Goal: Task Accomplishment & Management: Manage account settings

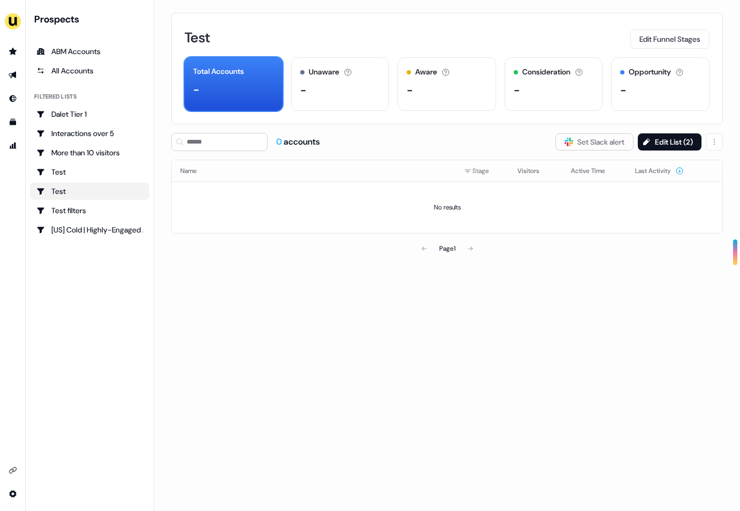
click at [83, 294] on div "Prospects ABM Accounts All Accounts Filtered lists Dalet Tier 1 Interactions ov…" at bounding box center [89, 255] width 119 height 485
click at [20, 496] on html "For the best experience switch devices to a bigger screen. Go to [DOMAIN_NAME] …" at bounding box center [370, 255] width 740 height 511
click at [12, 209] on html "For the best experience switch devices to a bigger screen. Go to [DOMAIN_NAME] …" at bounding box center [370, 255] width 740 height 511
click at [13, 48] on link "Prospects Prospects" at bounding box center [12, 51] width 17 height 17
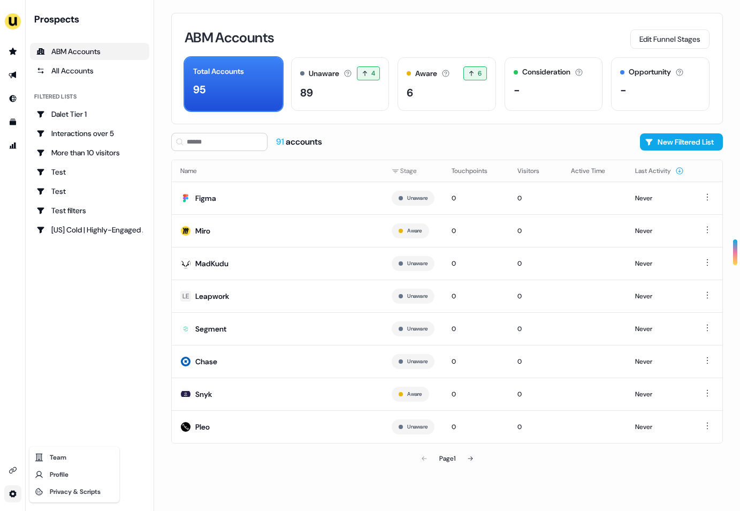
click at [21, 497] on html "For the best experience switch devices to a bigger screen. Go to [DOMAIN_NAME] …" at bounding box center [370, 255] width 740 height 511
click at [27, 352] on html "For the best experience switch devices to a bigger screen. Go to [DOMAIN_NAME] …" at bounding box center [370, 255] width 740 height 511
click at [16, 75] on icon "Go to outbound experience" at bounding box center [12, 75] width 7 height 7
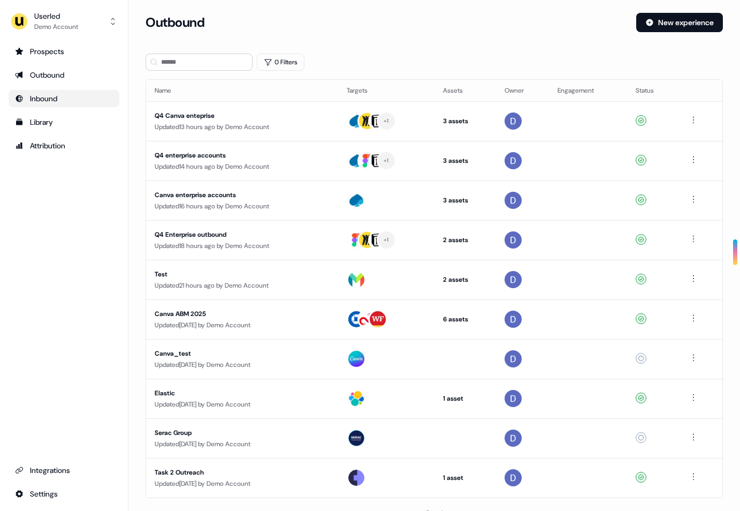
click at [23, 102] on icon "Go to Inbound" at bounding box center [19, 98] width 9 height 9
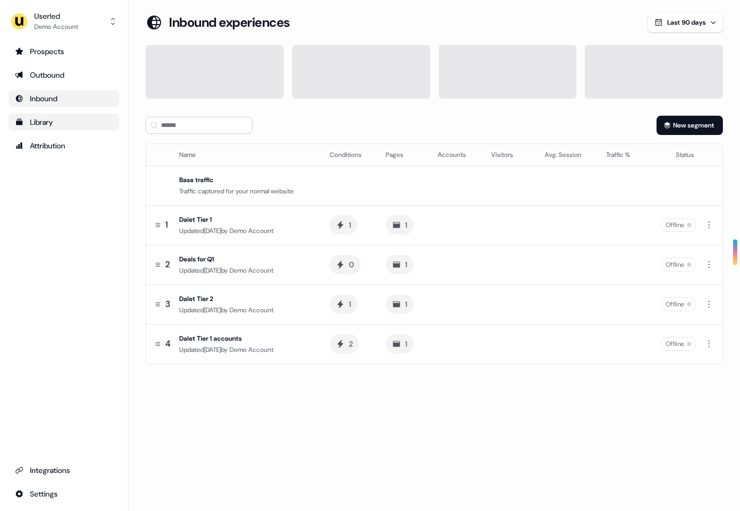
click at [39, 127] on div "Library" at bounding box center [64, 122] width 98 height 11
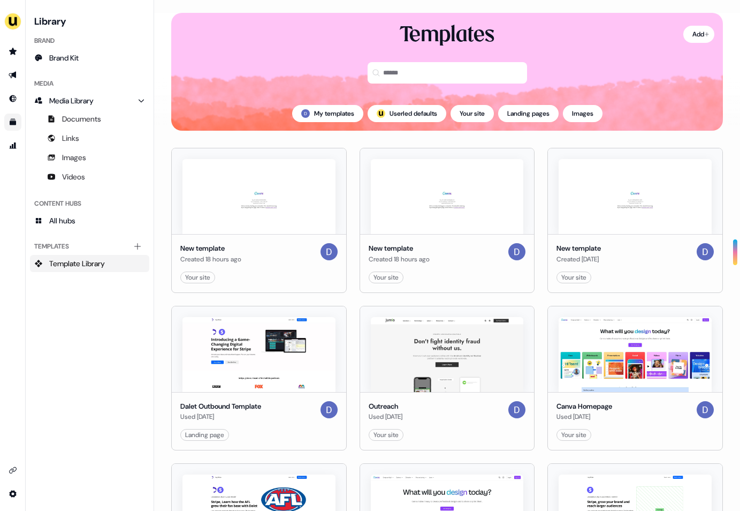
click at [8, 115] on link "Go to templates" at bounding box center [12, 121] width 17 height 17
click at [10, 154] on div "side nav menu" at bounding box center [12, 272] width 25 height 459
click at [17, 144] on link "Go to attribution" at bounding box center [12, 145] width 17 height 17
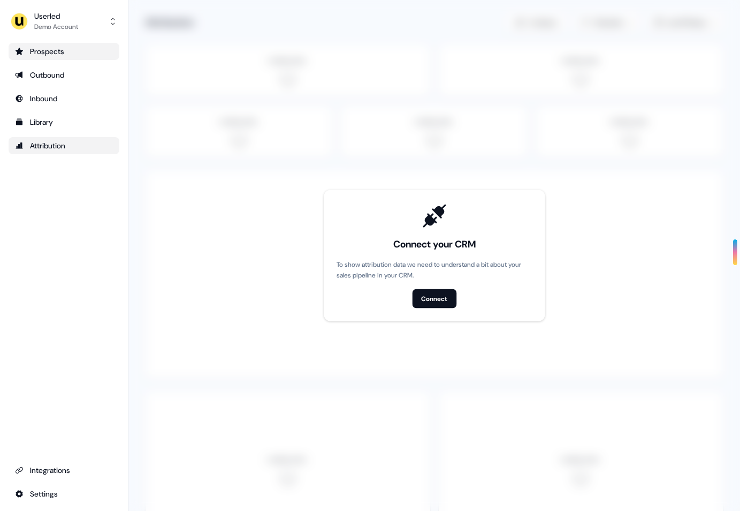
click at [37, 52] on div "Prospects" at bounding box center [64, 51] width 98 height 11
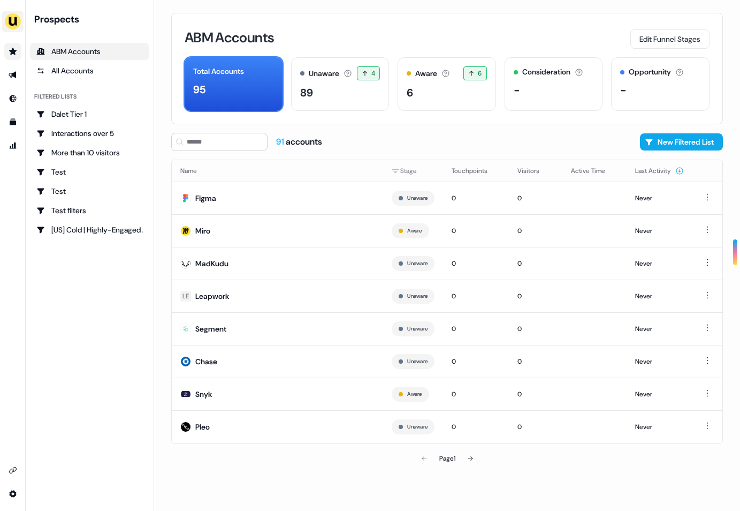
click at [12, 20] on img "side nav menu" at bounding box center [12, 21] width 17 height 17
click at [64, 296] on nav "Impersonate (Admin) Help documentation Feedback Logout Prospects ABM Accounts A…" at bounding box center [77, 255] width 154 height 511
click at [11, 49] on icon "Go to prospects" at bounding box center [12, 51] width 7 height 7
click at [12, 146] on icon "Go to attribution" at bounding box center [13, 145] width 7 height 6
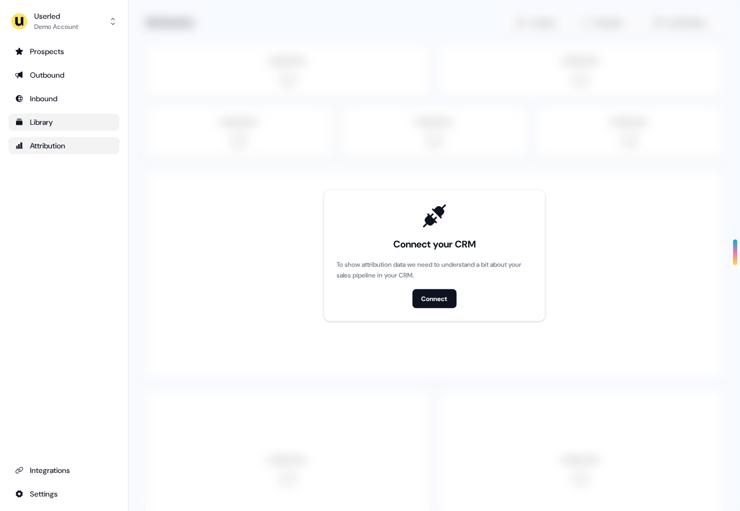
click at [19, 119] on icon "Go to templates" at bounding box center [19, 122] width 6 height 6
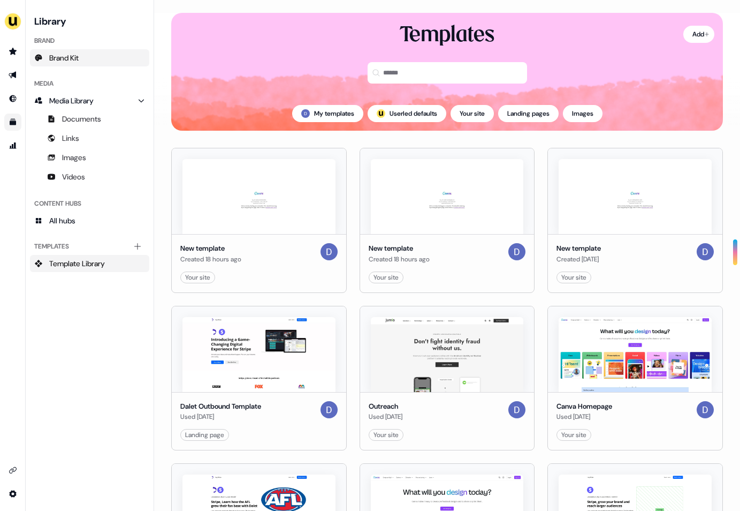
click at [76, 58] on span "Brand Kit" at bounding box center [63, 57] width 29 height 11
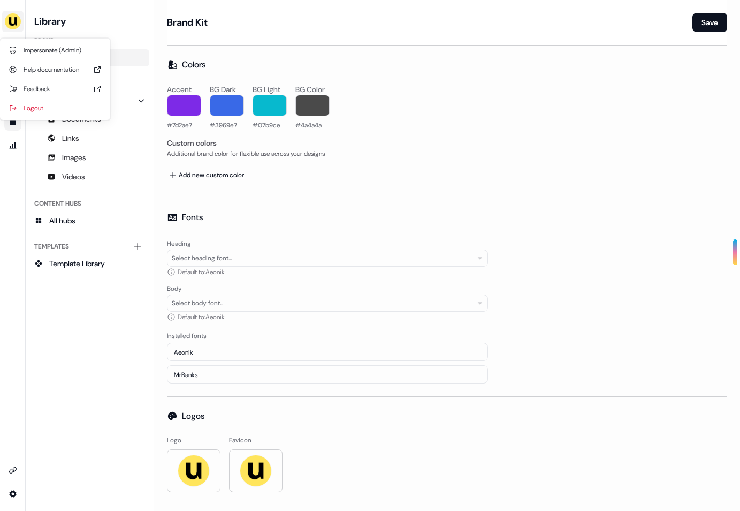
click at [10, 18] on img "side nav menu" at bounding box center [12, 21] width 17 height 17
click at [75, 338] on nav "Impersonate (Admin) Help documentation Feedback Logout Library Brand Brand Kit …" at bounding box center [77, 255] width 154 height 511
click at [12, 46] on link "Go to prospects" at bounding box center [12, 51] width 17 height 17
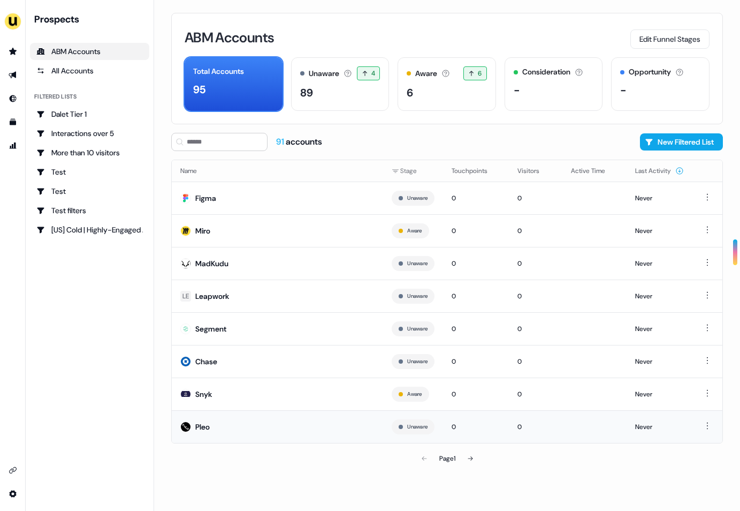
click at [245, 412] on td "Pleo" at bounding box center [277, 426] width 211 height 33
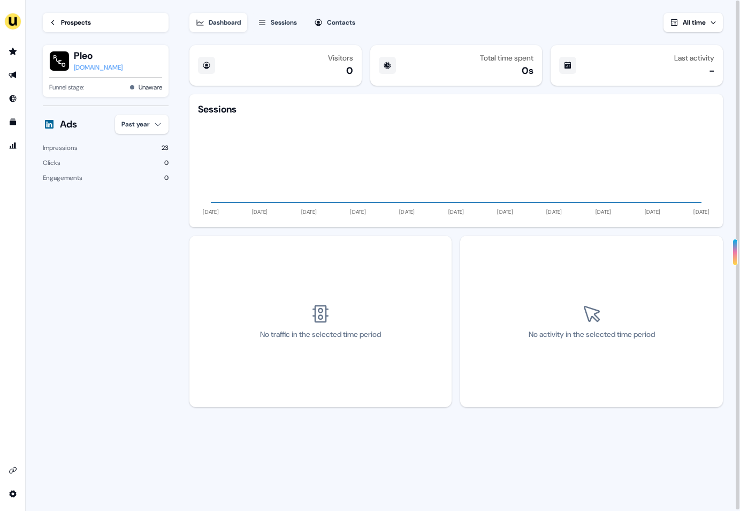
click at [58, 22] on link "Prospects" at bounding box center [106, 22] width 126 height 19
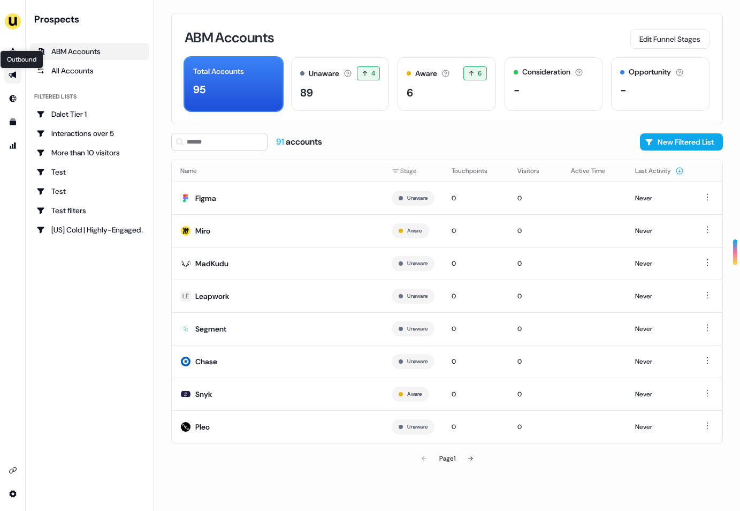
click at [12, 77] on icon "Go to outbound experience" at bounding box center [13, 75] width 9 height 9
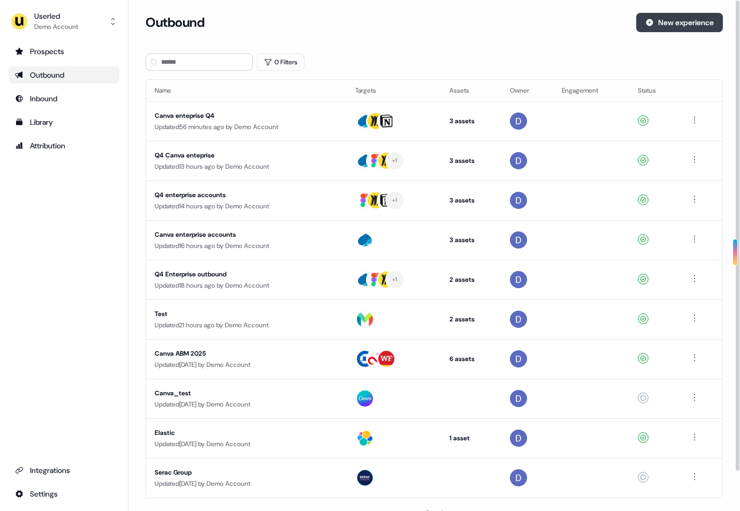
click at [664, 18] on button "New experience" at bounding box center [679, 22] width 87 height 19
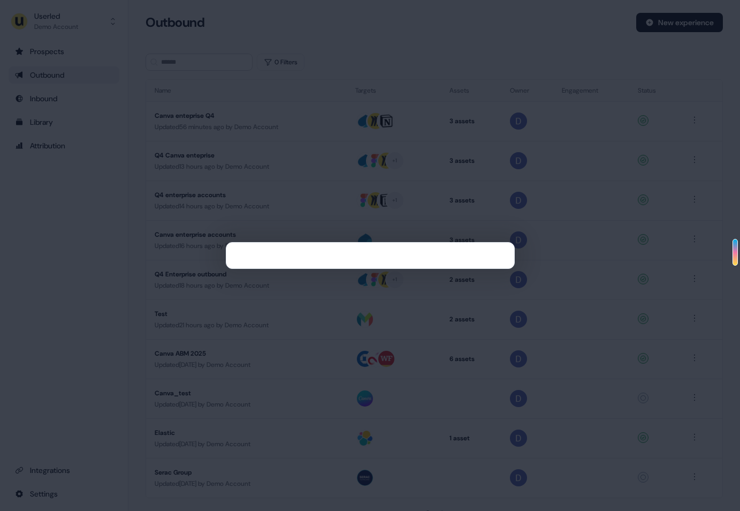
click at [649, 21] on div at bounding box center [370, 255] width 740 height 511
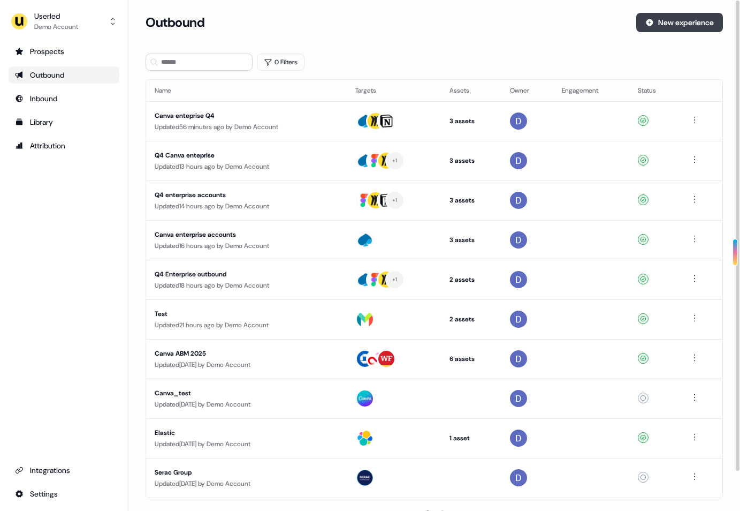
click at [652, 25] on button "New experience" at bounding box center [679, 22] width 87 height 19
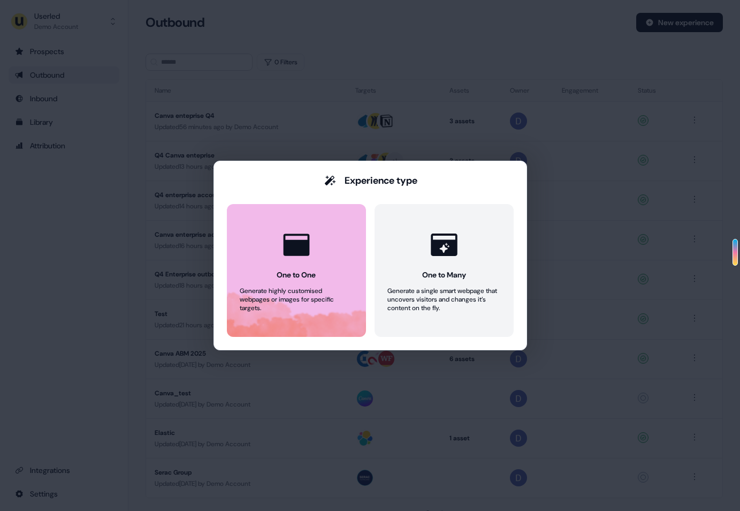
click at [311, 294] on div "Generate highly customised webpages or images for specific targets." at bounding box center [296, 299] width 113 height 26
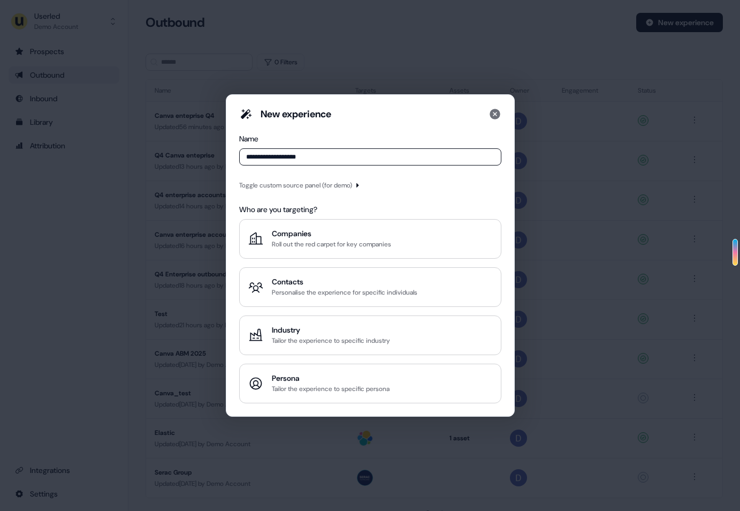
type input "**********"
click at [334, 174] on div "**********" at bounding box center [370, 255] width 262 height 295
click at [328, 185] on div "Toggle custom source panel (for demo)" at bounding box center [295, 185] width 113 height 11
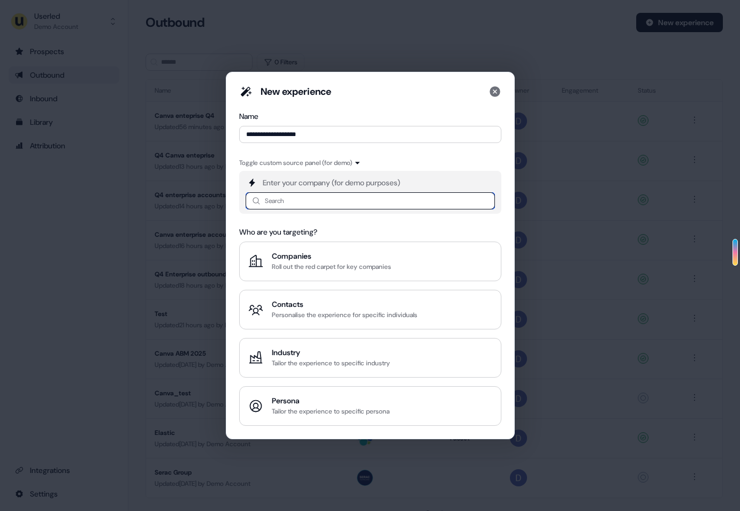
click at [322, 198] on input at bounding box center [370, 200] width 249 height 17
type input "*****"
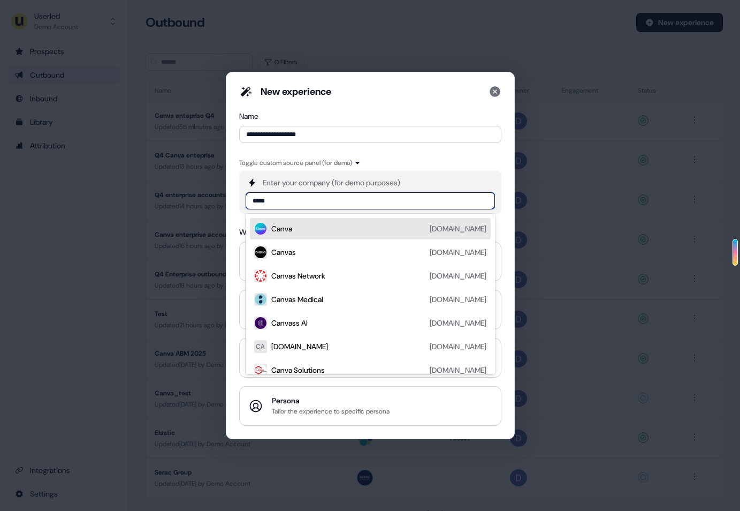
click at [315, 226] on div "Canva [DOMAIN_NAME]" at bounding box center [378, 228] width 215 height 13
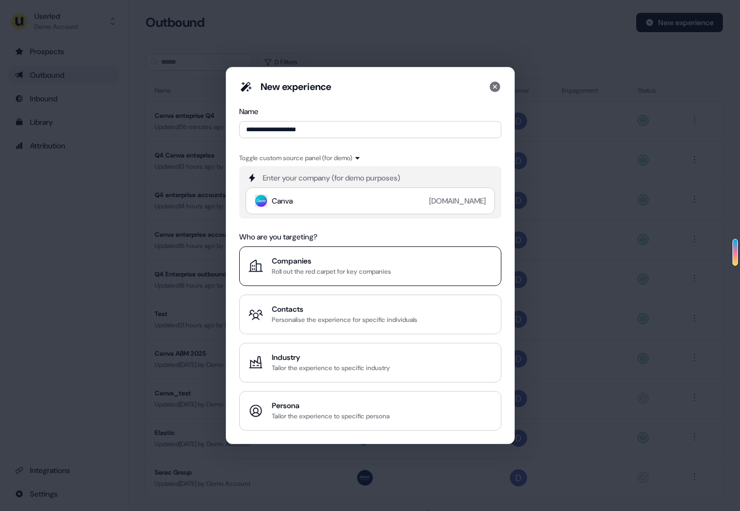
click at [342, 257] on div "Companies" at bounding box center [331, 260] width 119 height 11
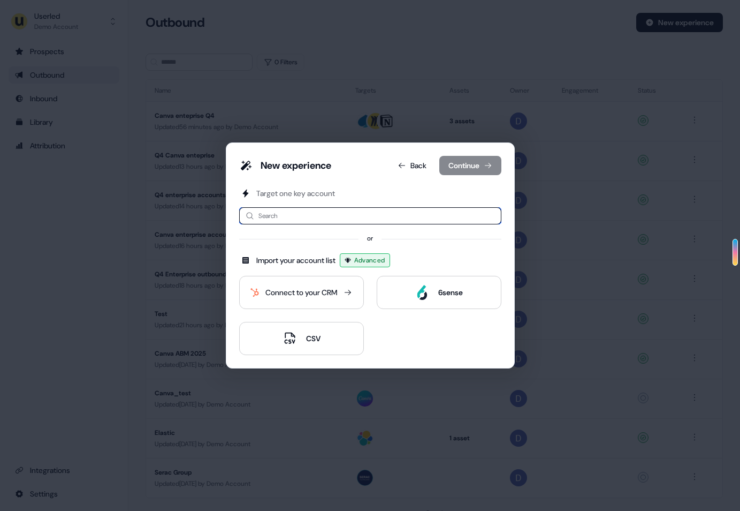
click at [321, 215] on input at bounding box center [370, 215] width 262 height 17
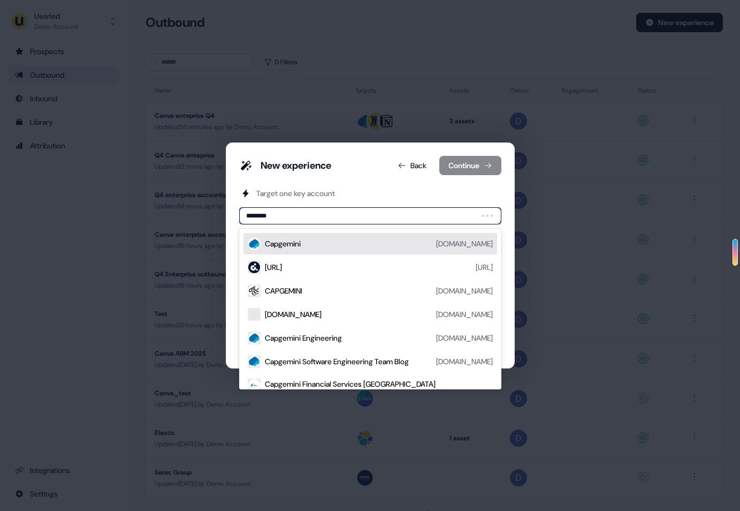
type input "*********"
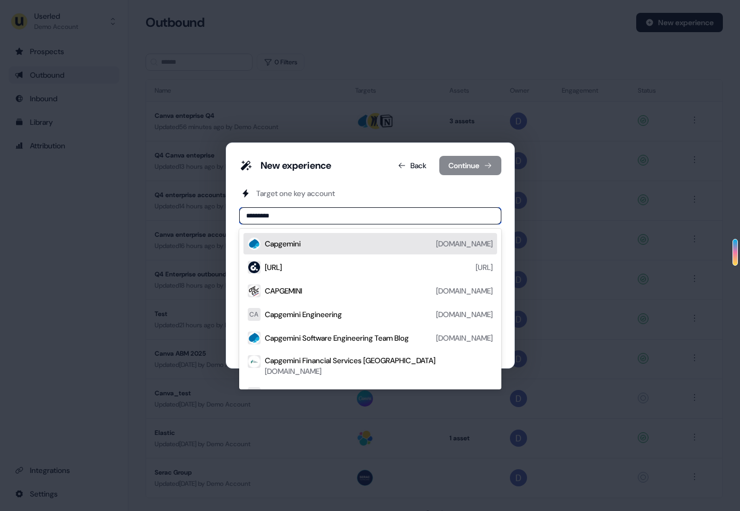
click at [326, 247] on div "Capgemini [DOMAIN_NAME]" at bounding box center [379, 243] width 228 height 13
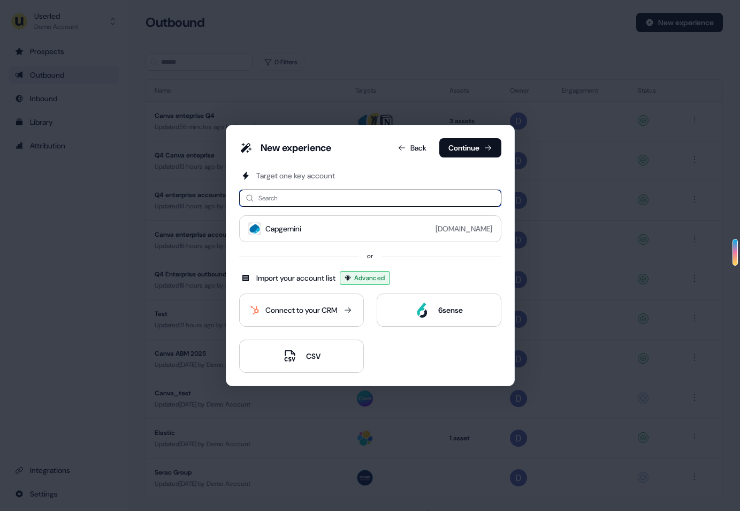
click at [292, 199] on input at bounding box center [370, 197] width 262 height 17
type input "****"
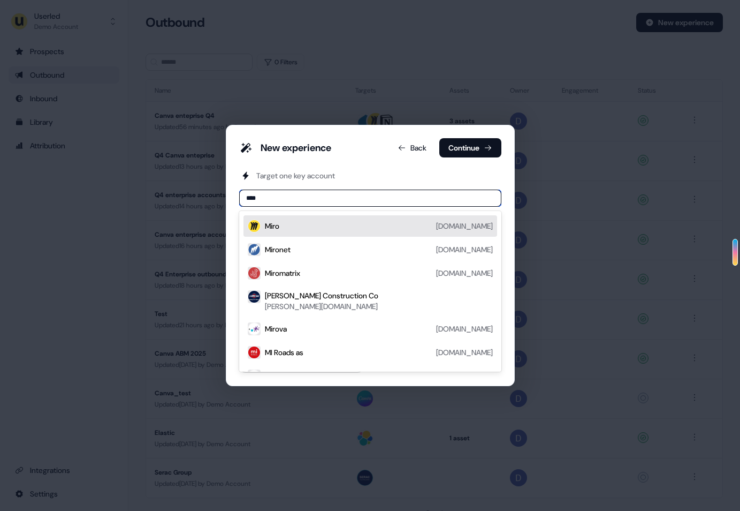
click at [295, 227] on div "[PERSON_NAME][DOMAIN_NAME]" at bounding box center [379, 225] width 228 height 13
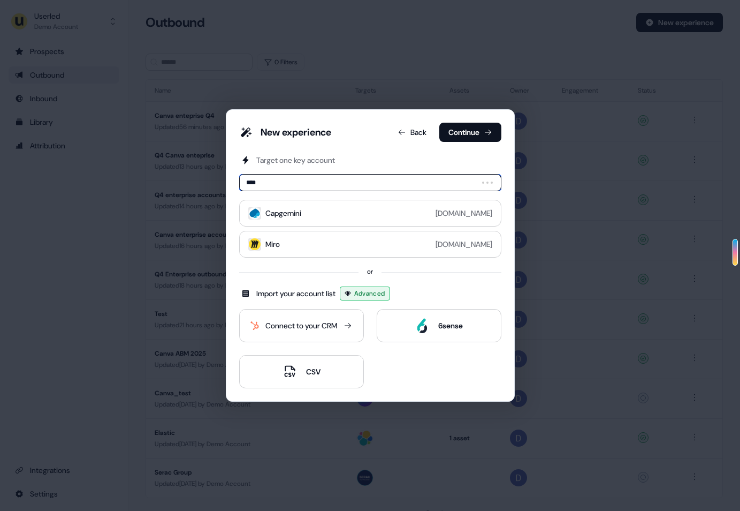
type input "*****"
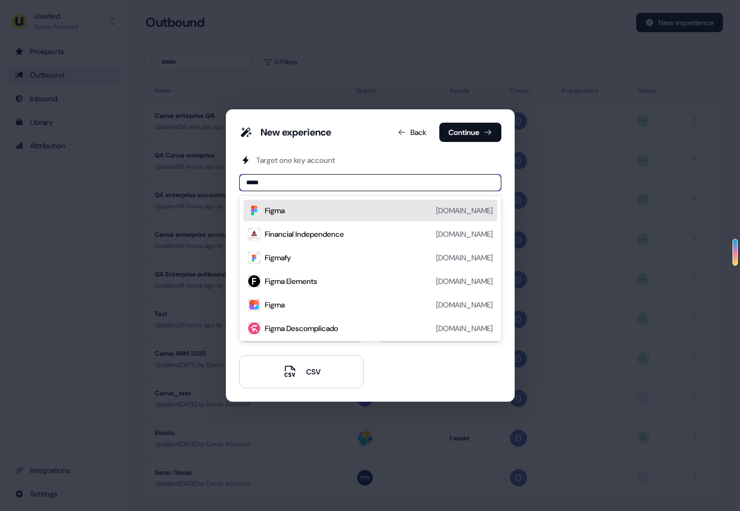
click at [301, 211] on div "Figma [DOMAIN_NAME]" at bounding box center [379, 210] width 228 height 13
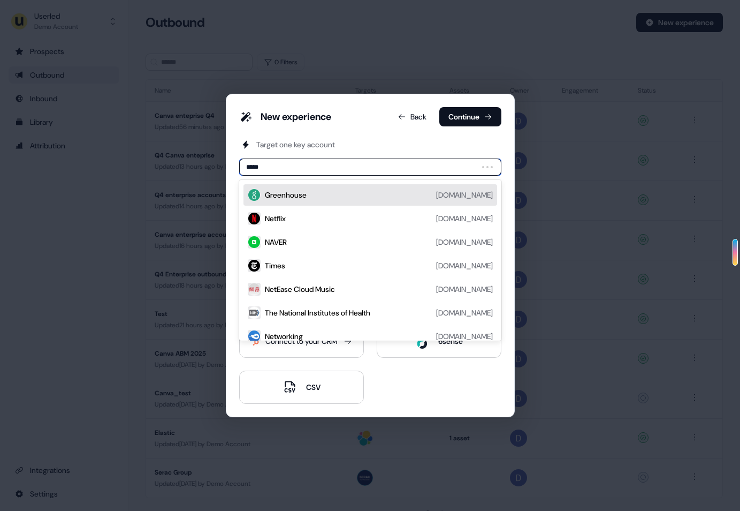
type input "******"
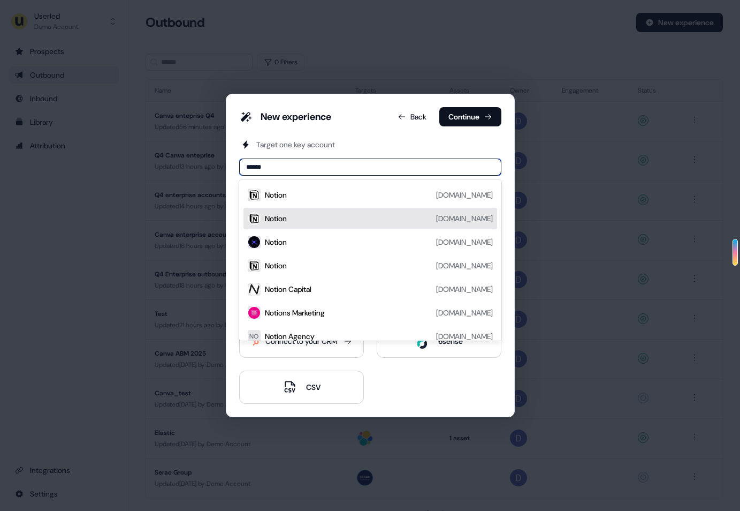
click at [313, 219] on div "Notion [DOMAIN_NAME]" at bounding box center [379, 218] width 228 height 13
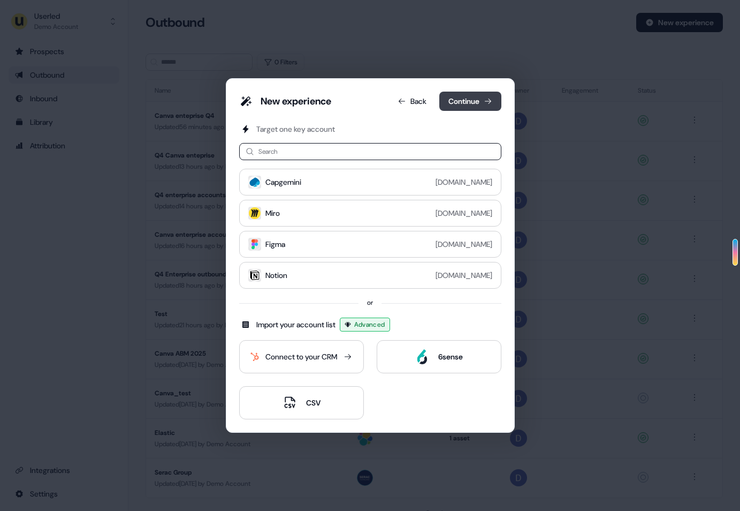
click at [453, 109] on button "Continue" at bounding box center [470, 101] width 62 height 19
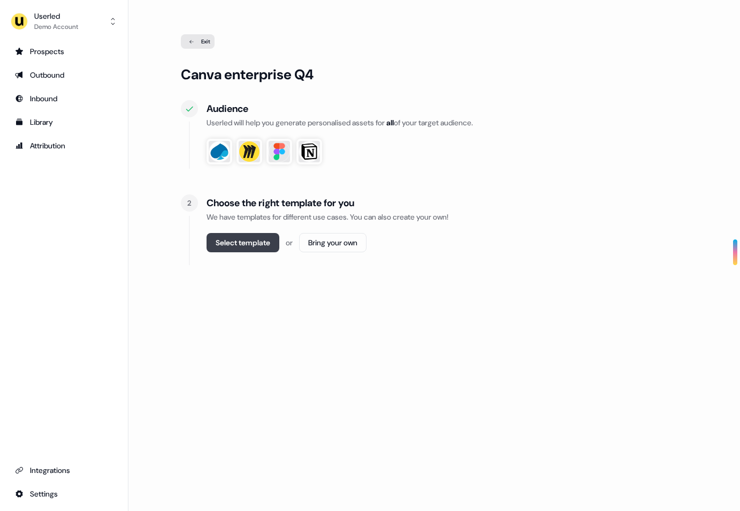
click at [258, 241] on button "Select template" at bounding box center [243, 242] width 73 height 19
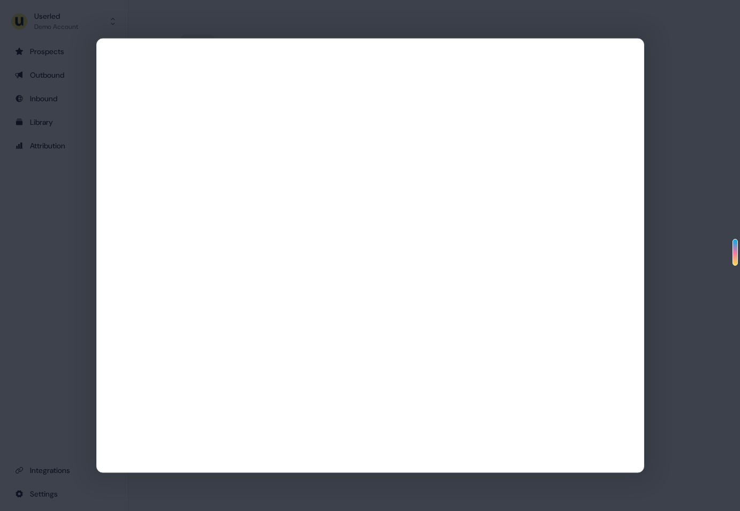
click at [183, 31] on div at bounding box center [370, 255] width 740 height 511
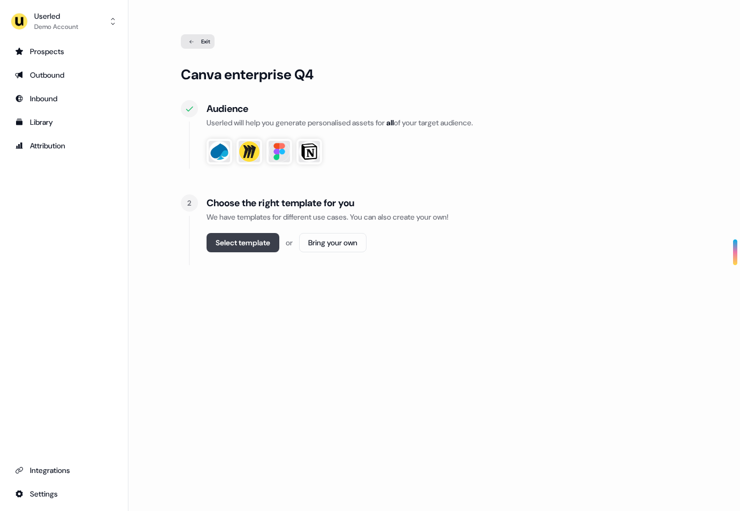
click at [245, 243] on button "Select template" at bounding box center [243, 242] width 73 height 19
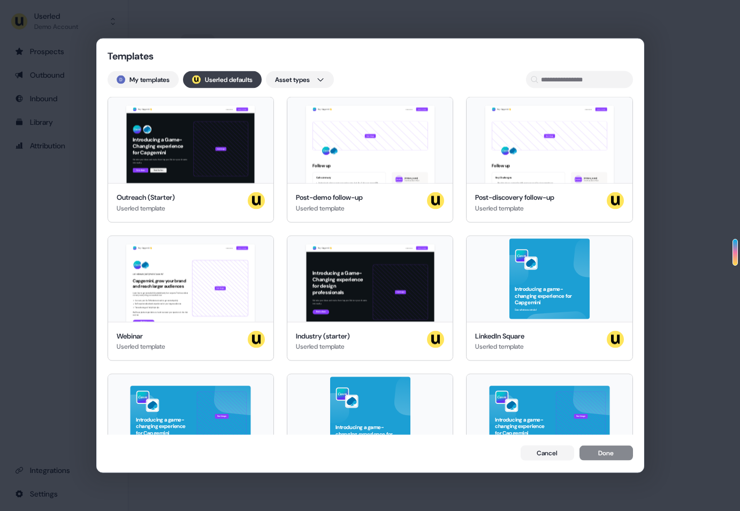
click at [211, 79] on button "; Userled defaults" at bounding box center [222, 79] width 79 height 17
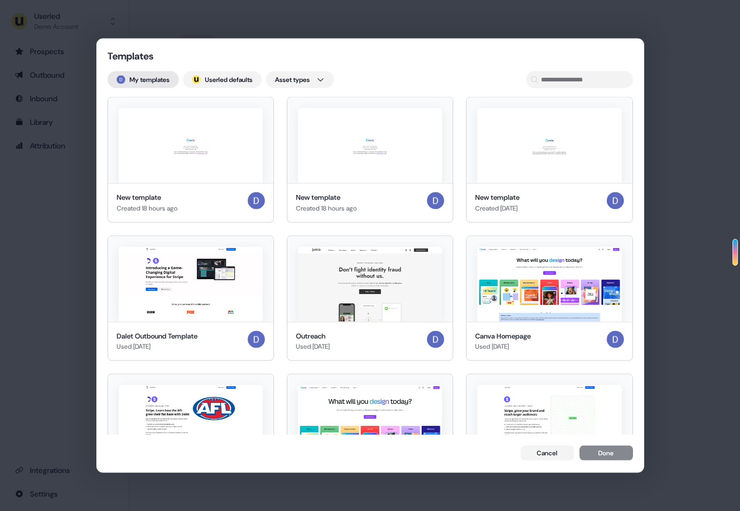
click at [174, 79] on button "My templates" at bounding box center [143, 79] width 71 height 17
click at [201, 75] on img at bounding box center [196, 79] width 9 height 9
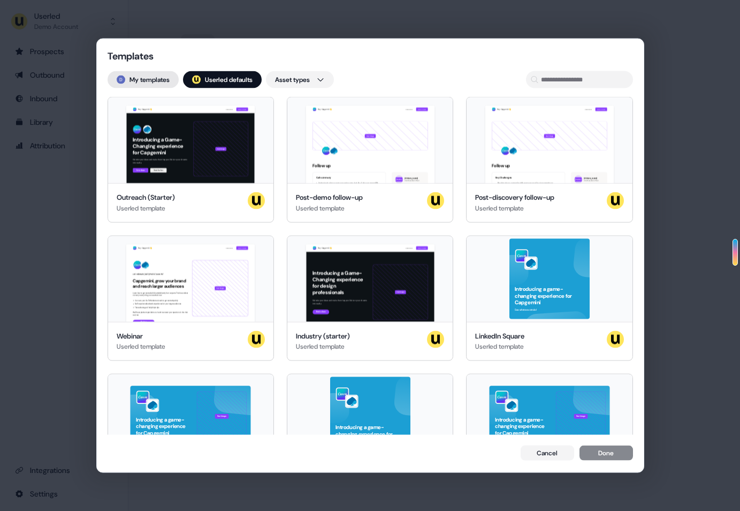
click at [167, 82] on button "My templates" at bounding box center [143, 79] width 71 height 17
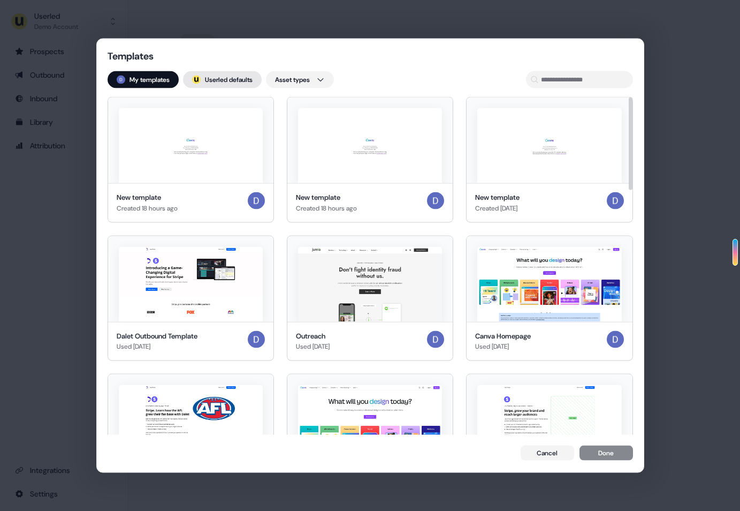
click at [219, 73] on button "; Userled defaults" at bounding box center [222, 79] width 79 height 17
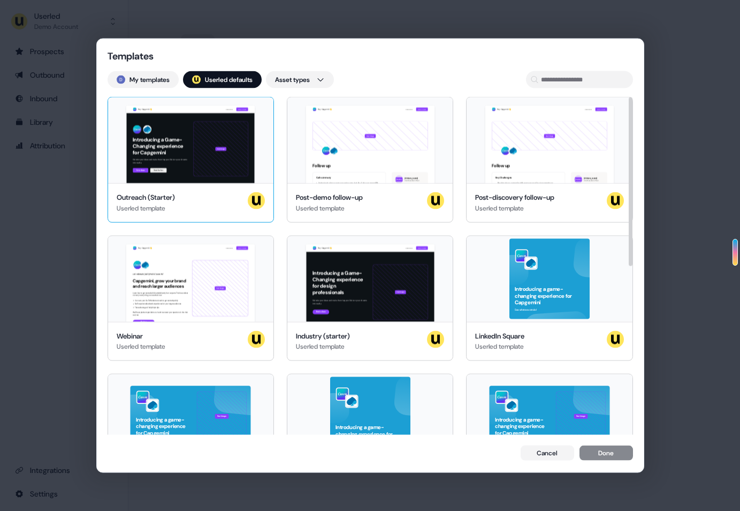
click at [260, 110] on div "Hey Capgemini 👋 Learn more Book a demo Introducing a Game-Changing experience f…" at bounding box center [190, 140] width 165 height 86
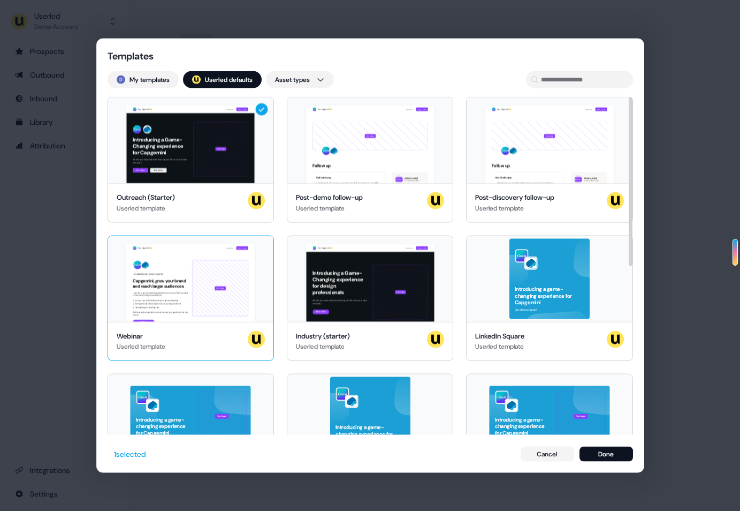
click at [262, 250] on div "Hey Capgemini 👋 Learn more Book a demo LIVE WEBINAR | [DATE] 1PM EST | 10AM PST…" at bounding box center [190, 278] width 165 height 86
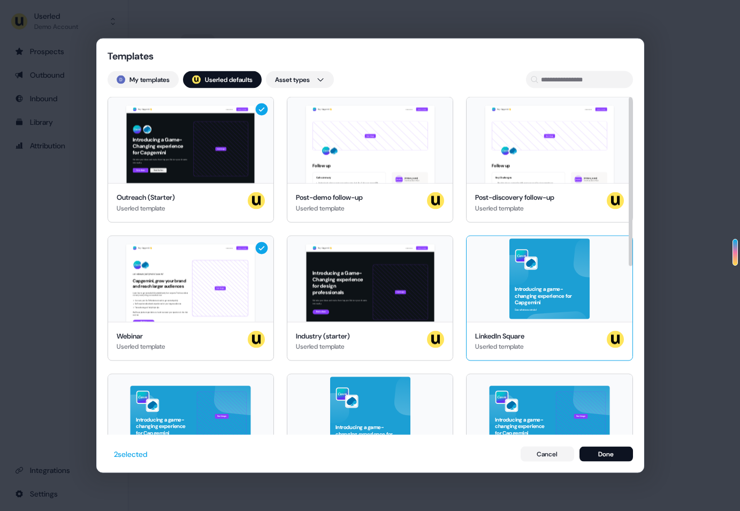
click at [619, 249] on div "Introducing a game-changing experience for Capgemini See what we can do!" at bounding box center [549, 278] width 165 height 86
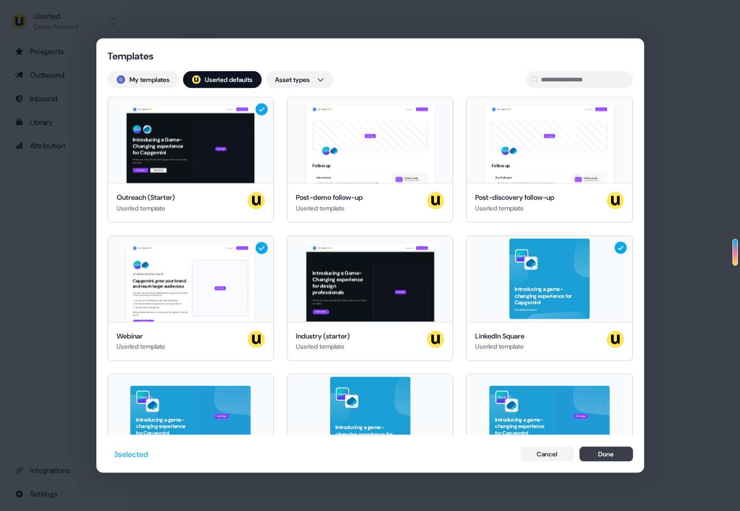
click at [596, 451] on button "Done" at bounding box center [607, 453] width 54 height 15
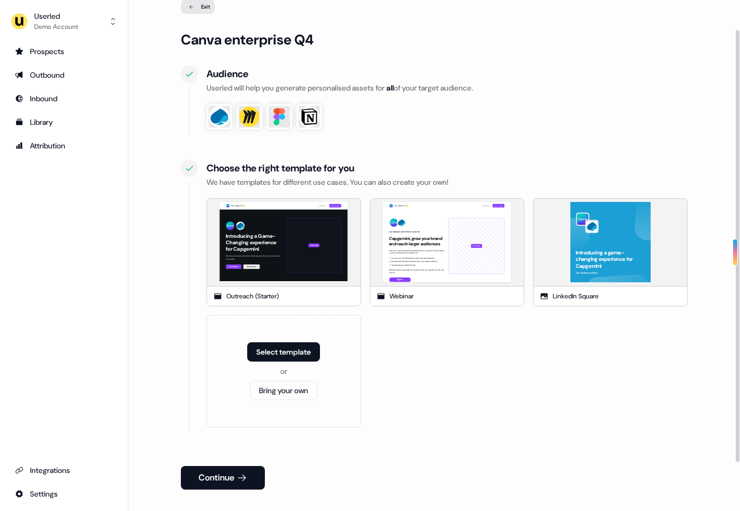
scroll to position [39, 0]
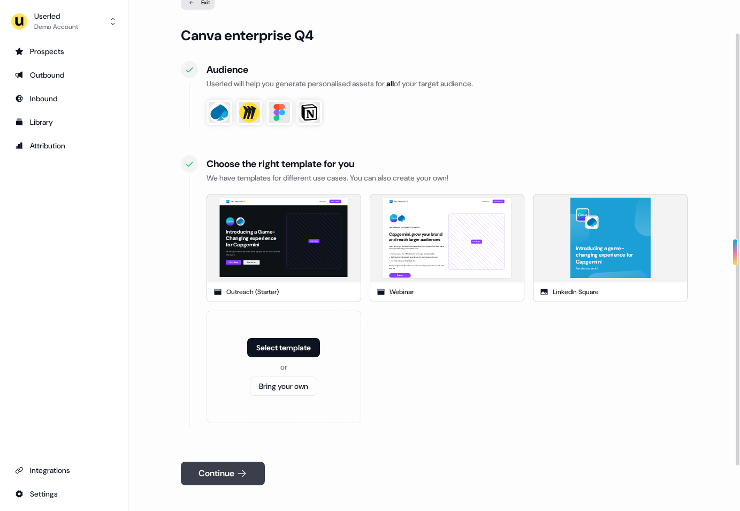
click at [232, 475] on button "Continue" at bounding box center [223, 473] width 84 height 24
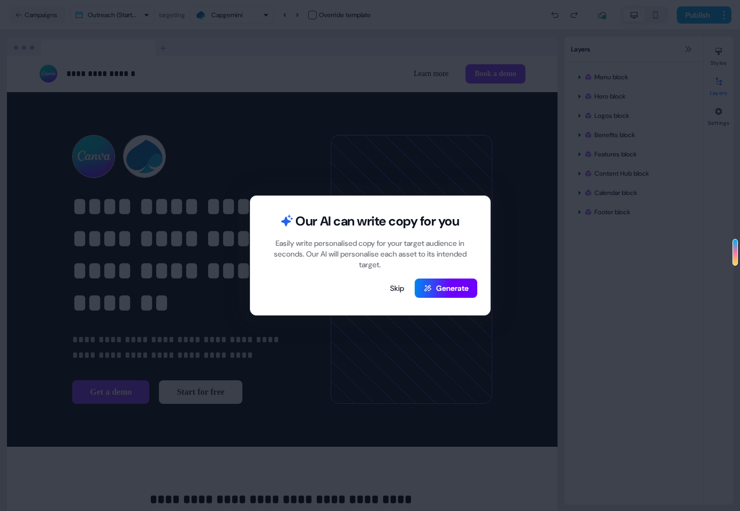
click at [444, 288] on button "Generate" at bounding box center [446, 287] width 63 height 19
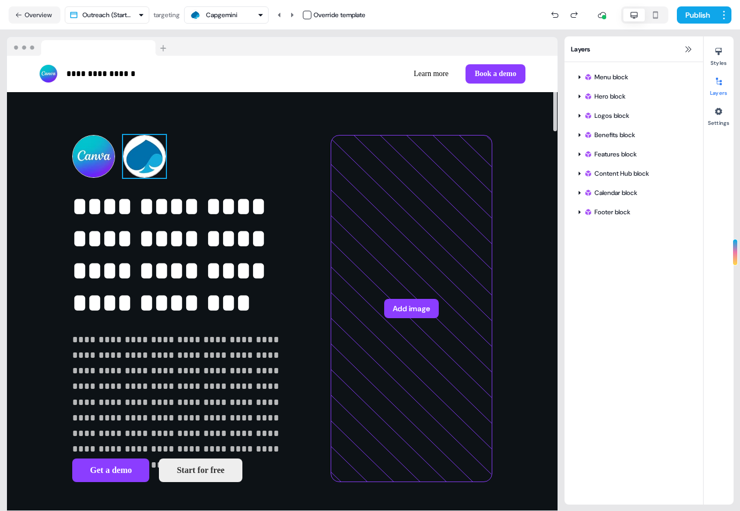
click at [123, 154] on img at bounding box center [144, 156] width 43 height 43
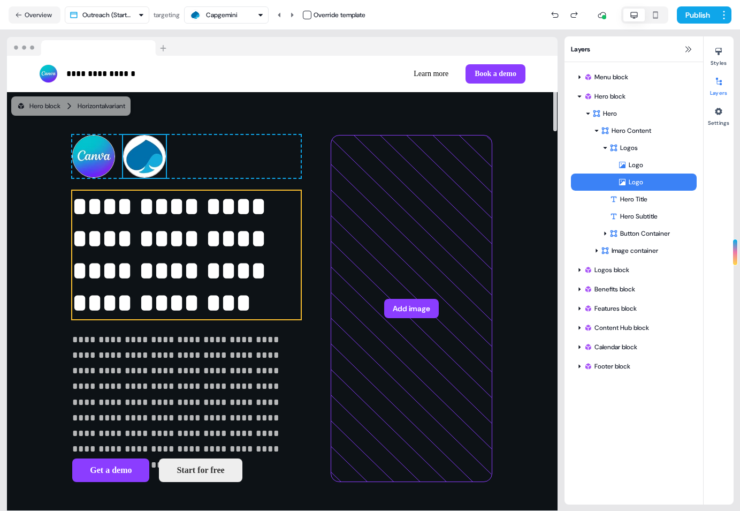
click at [192, 243] on p "**********" at bounding box center [186, 255] width 229 height 128
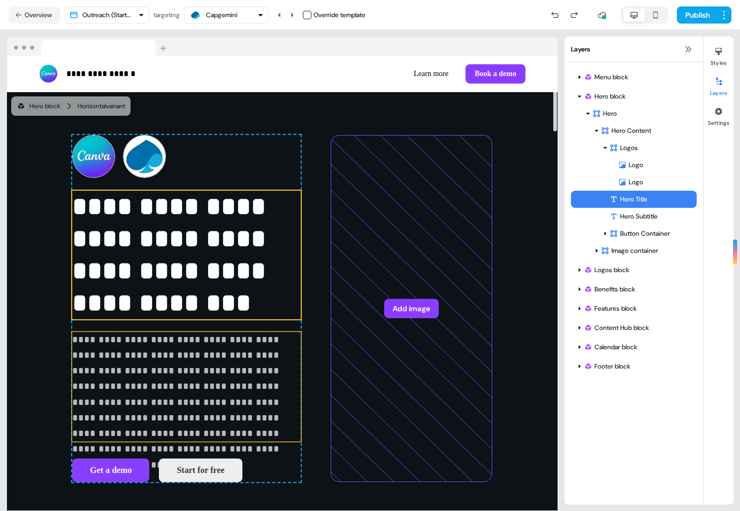
click at [199, 365] on p "**********" at bounding box center [186, 387] width 229 height 110
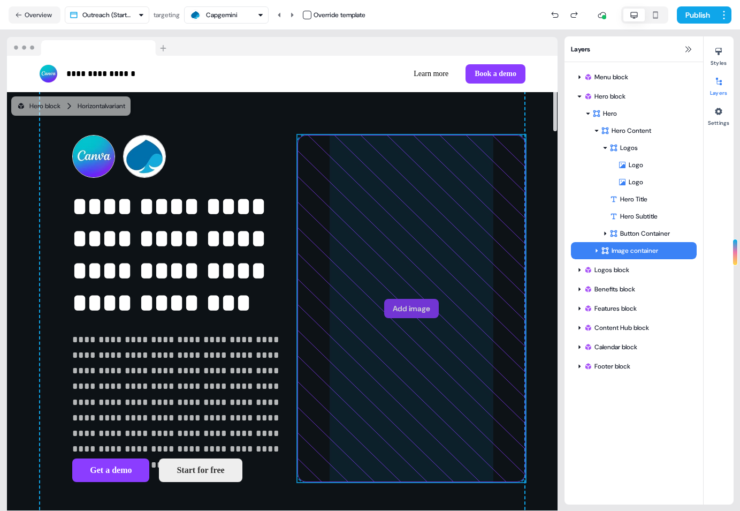
drag, startPoint x: 425, startPoint y: 328, endPoint x: 403, endPoint y: 319, distance: 23.6
click at [403, 319] on div "**********" at bounding box center [282, 308] width 484 height 433
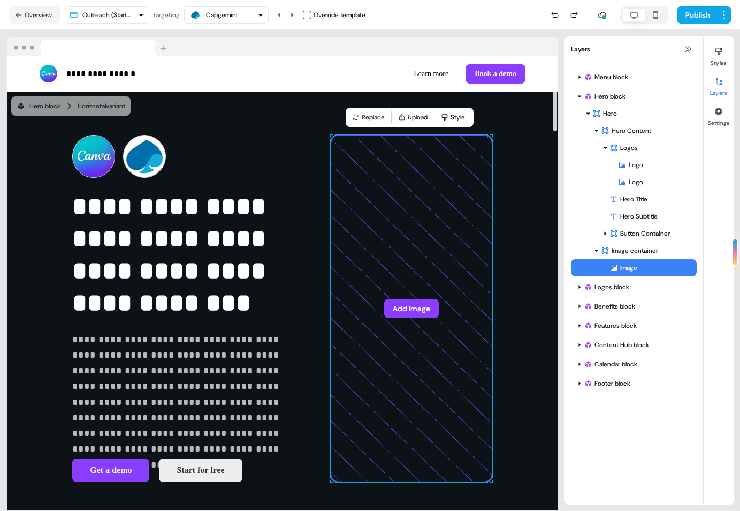
scroll to position [258, 0]
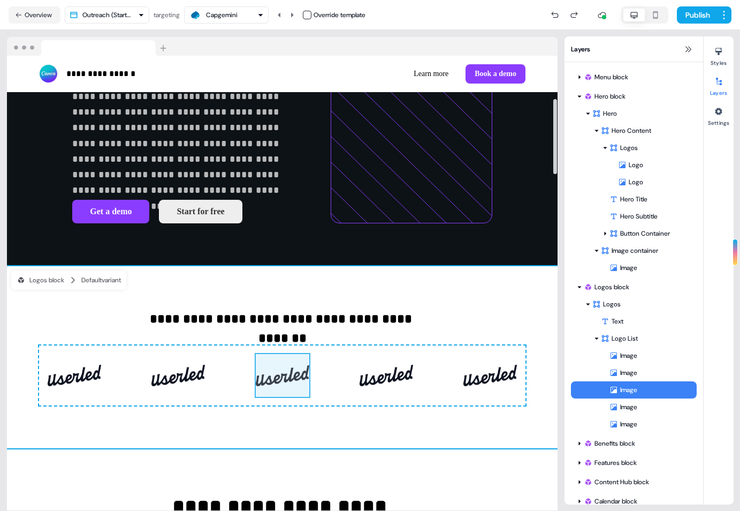
drag, startPoint x: 307, startPoint y: 370, endPoint x: 308, endPoint y: 410, distance: 40.1
click at [308, 405] on div "To pick up a draggable item, press the space bar. While dragging, use the arrow…" at bounding box center [282, 375] width 486 height 60
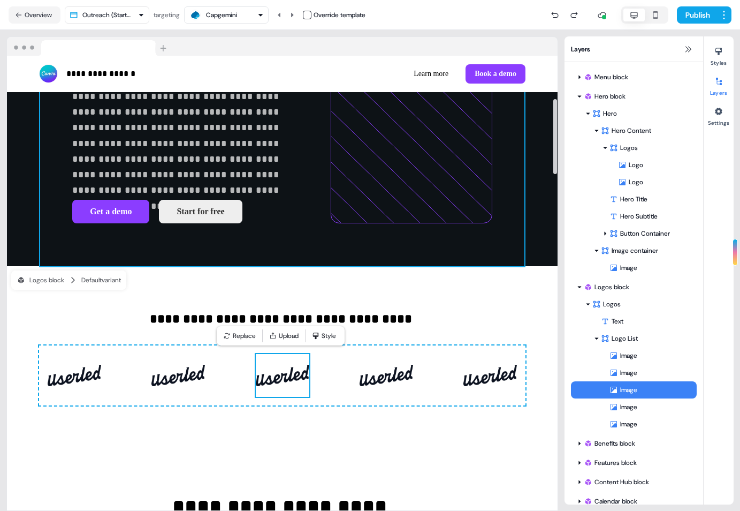
click at [292, 212] on div "**********" at bounding box center [282, 50] width 484 height 433
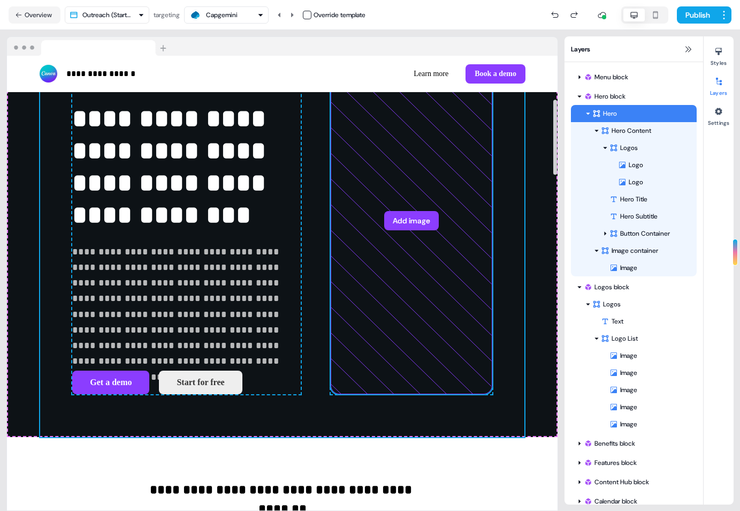
scroll to position [0, 0]
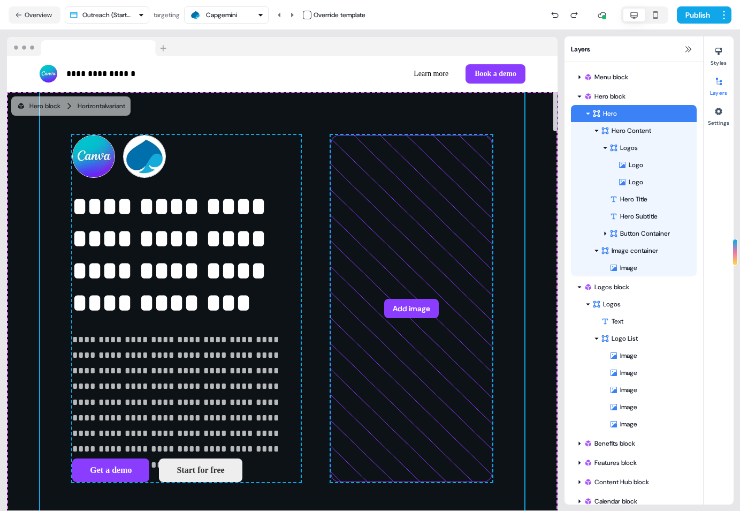
click at [253, 20] on div "Capgemini" at bounding box center [226, 15] width 75 height 13
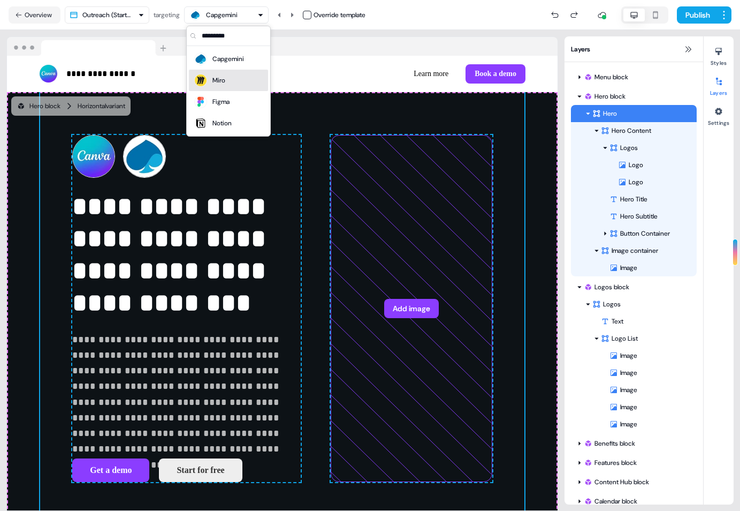
click at [238, 81] on div "Miro" at bounding box center [228, 80] width 71 height 15
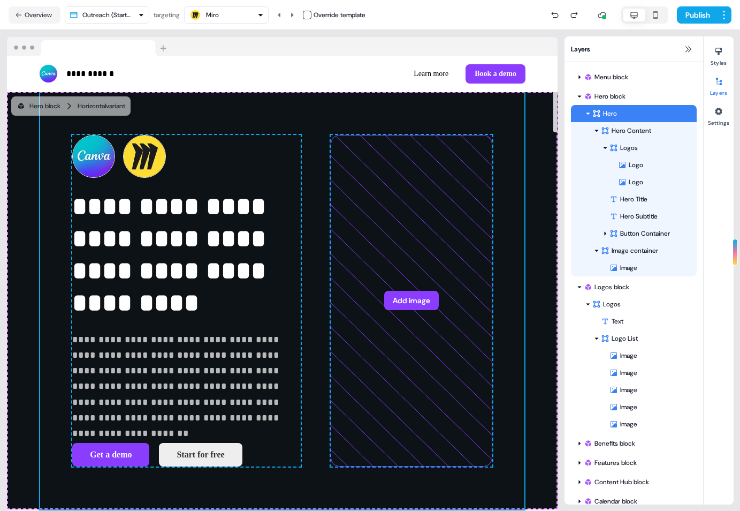
click at [229, 14] on div "Miro" at bounding box center [226, 15] width 75 height 13
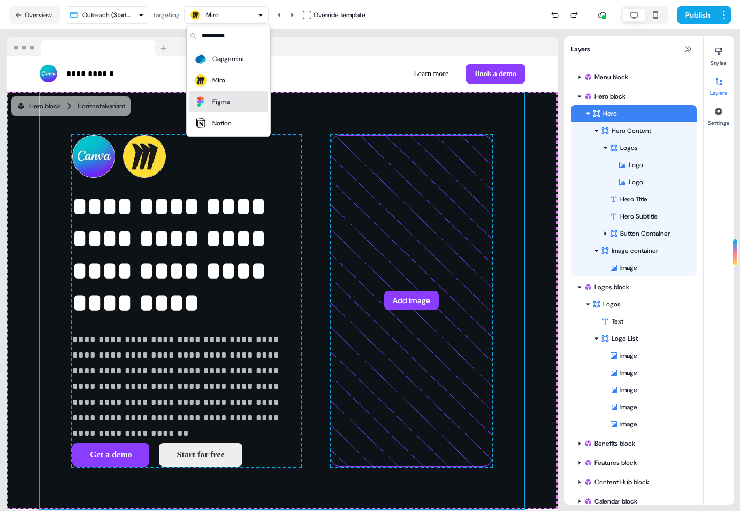
click at [223, 103] on div "Figma" at bounding box center [220, 101] width 17 height 11
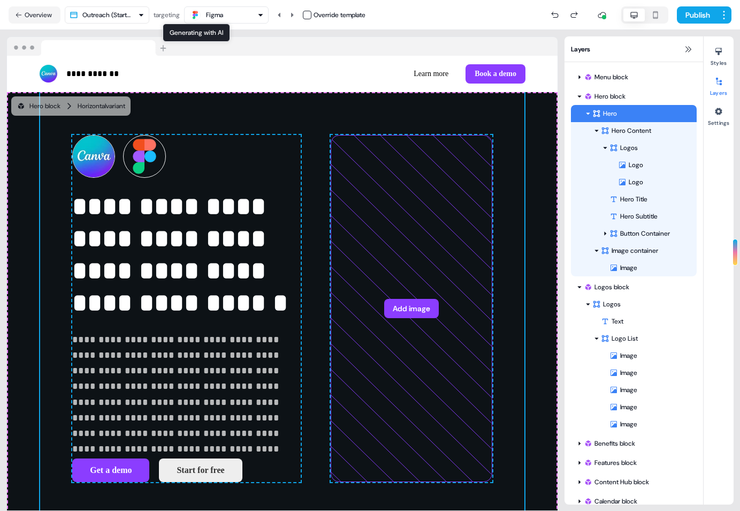
click at [212, 17] on div "Figma" at bounding box center [214, 15] width 17 height 11
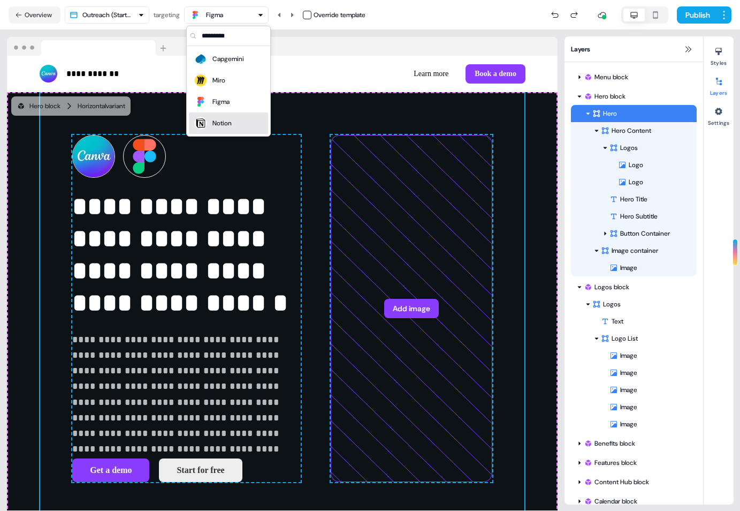
click at [223, 124] on div "Notion" at bounding box center [221, 123] width 19 height 11
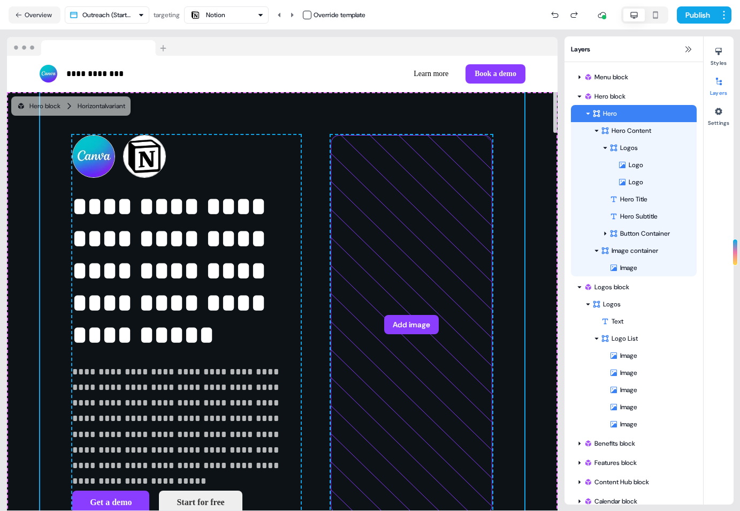
click at [229, 7] on button "Notion" at bounding box center [226, 14] width 85 height 17
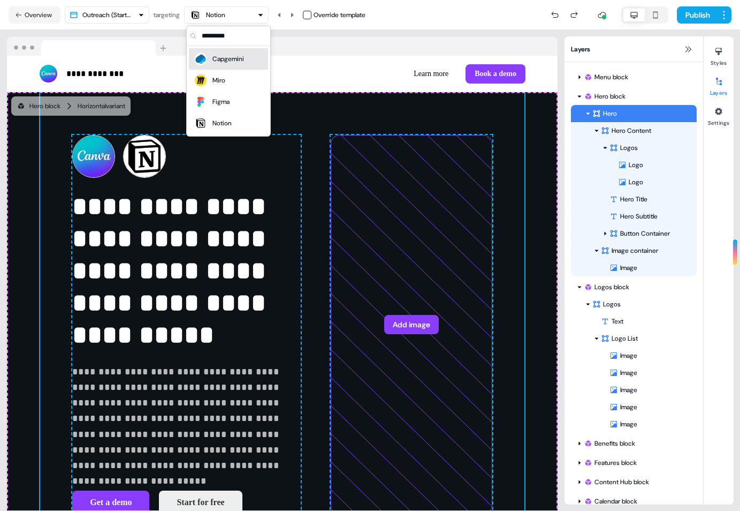
click at [230, 62] on div "Capgemini" at bounding box center [228, 59] width 32 height 11
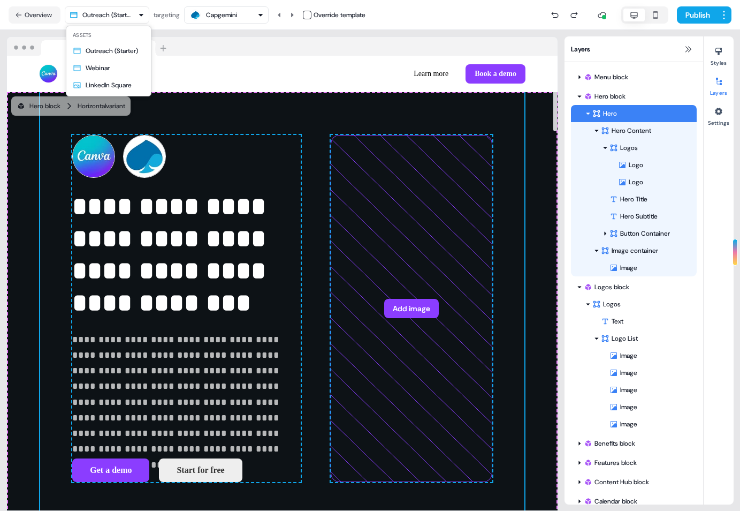
click at [125, 17] on html "**********" at bounding box center [370, 255] width 740 height 511
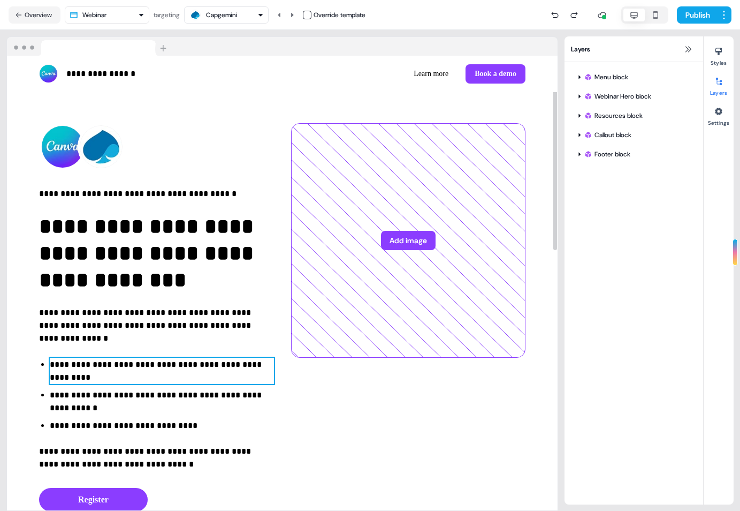
scroll to position [5, 0]
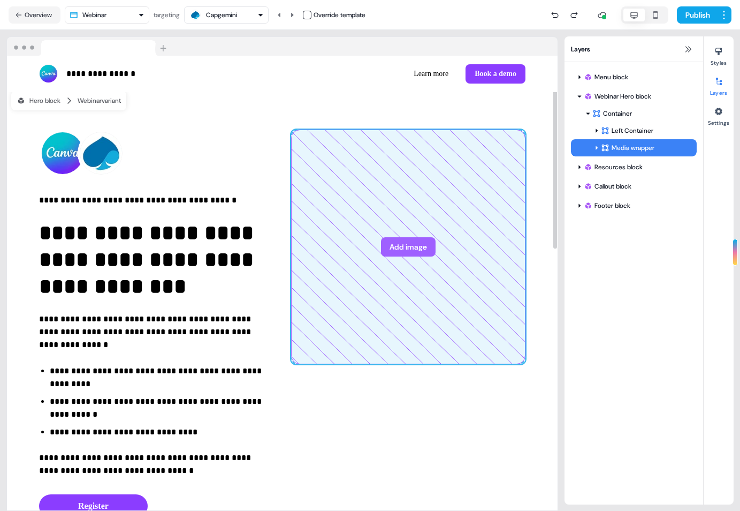
drag, startPoint x: 344, startPoint y: 272, endPoint x: 339, endPoint y: 266, distance: 8.0
click at [339, 266] on div "**********" at bounding box center [282, 351] width 551 height 529
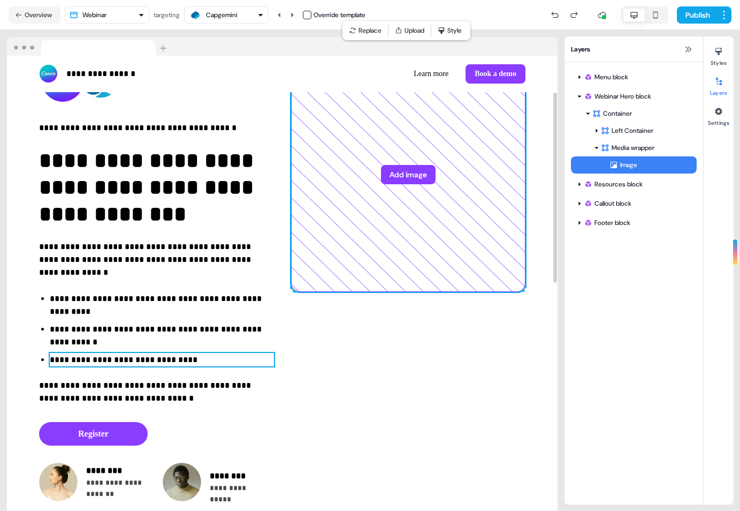
scroll to position [0, 0]
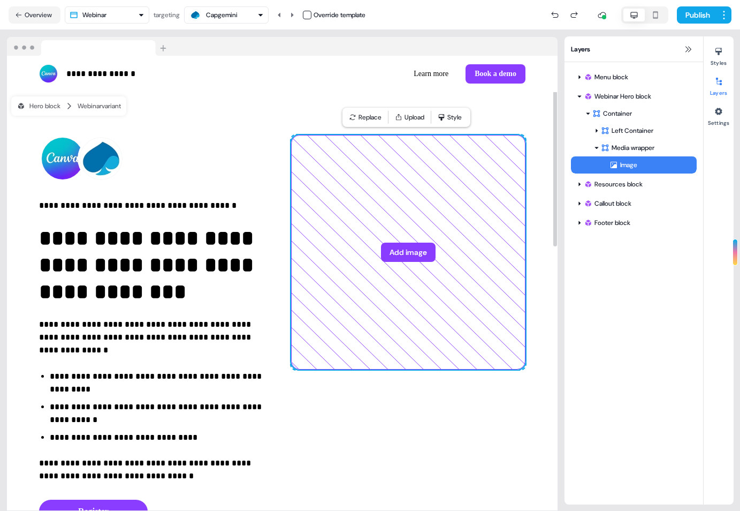
click at [244, 19] on div "Capgemini" at bounding box center [226, 15] width 75 height 13
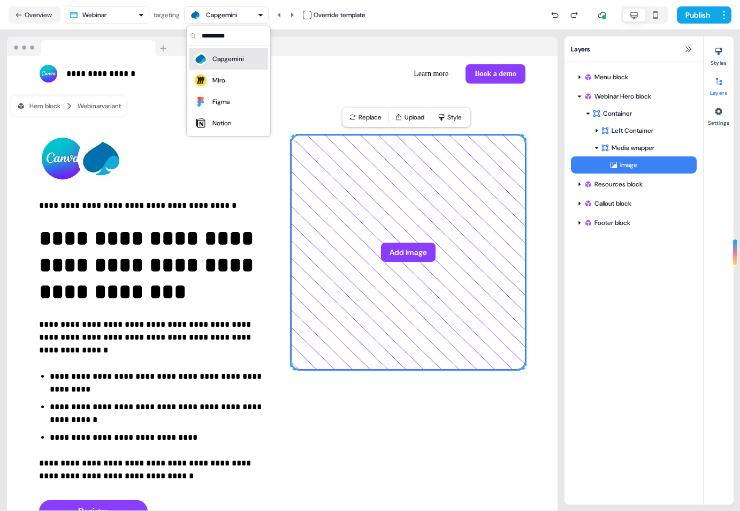
click at [112, 6] on html "**********" at bounding box center [370, 255] width 740 height 511
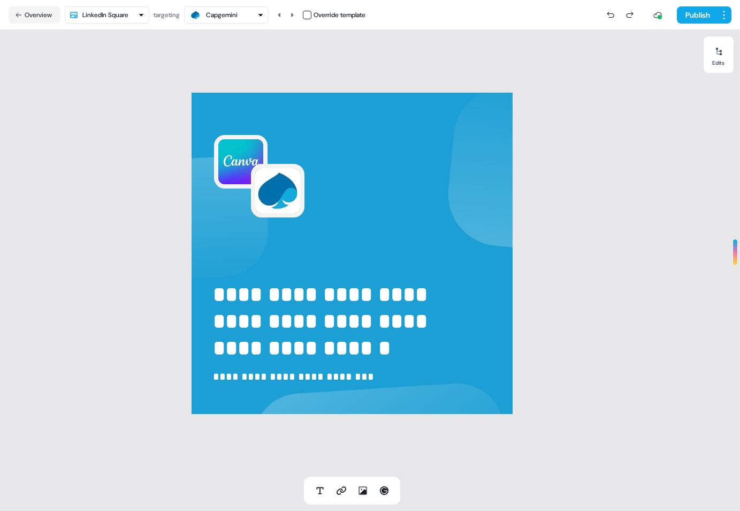
click at [248, 11] on div "Capgemini" at bounding box center [226, 15] width 75 height 13
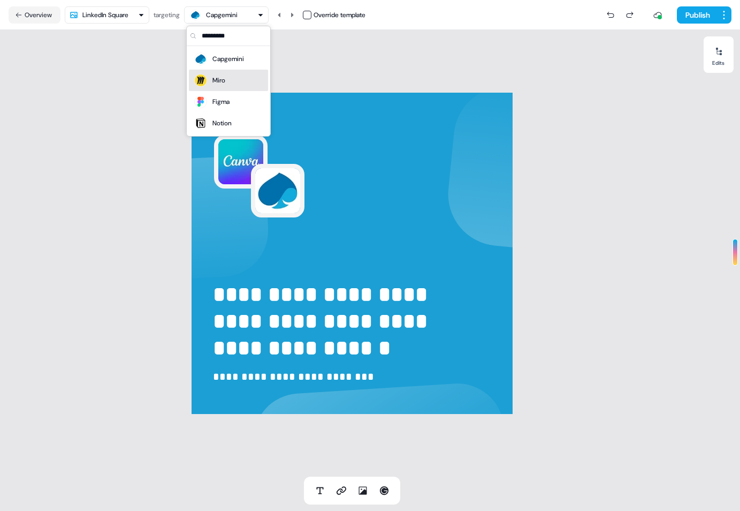
click at [245, 82] on div "Miro" at bounding box center [228, 80] width 71 height 15
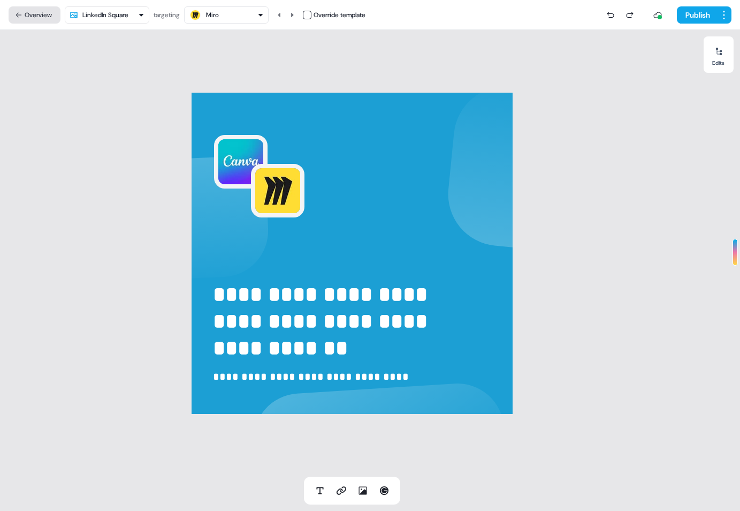
click at [36, 9] on button "Overview" at bounding box center [35, 14] width 52 height 17
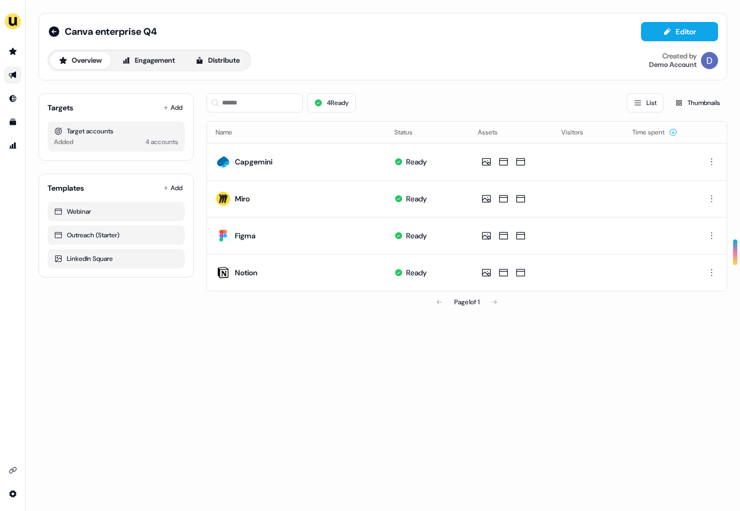
click at [17, 79] on link "Go to outbound experience" at bounding box center [12, 74] width 17 height 17
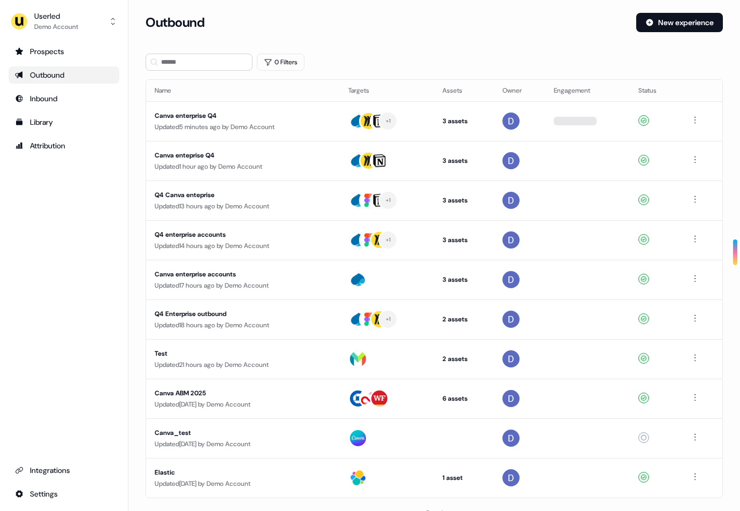
click at [40, 76] on div "Outbound" at bounding box center [64, 75] width 98 height 11
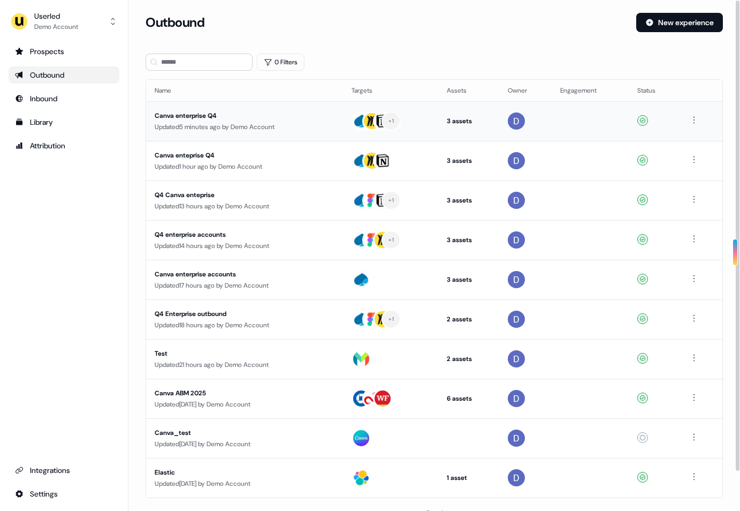
click at [255, 123] on div "Updated 5 minutes ago by Demo Account" at bounding box center [245, 126] width 180 height 11
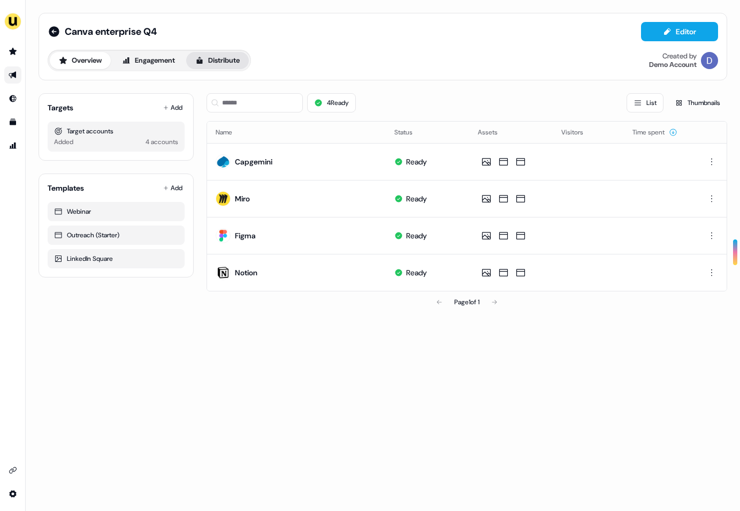
click at [223, 63] on button "Distribute" at bounding box center [217, 60] width 63 height 17
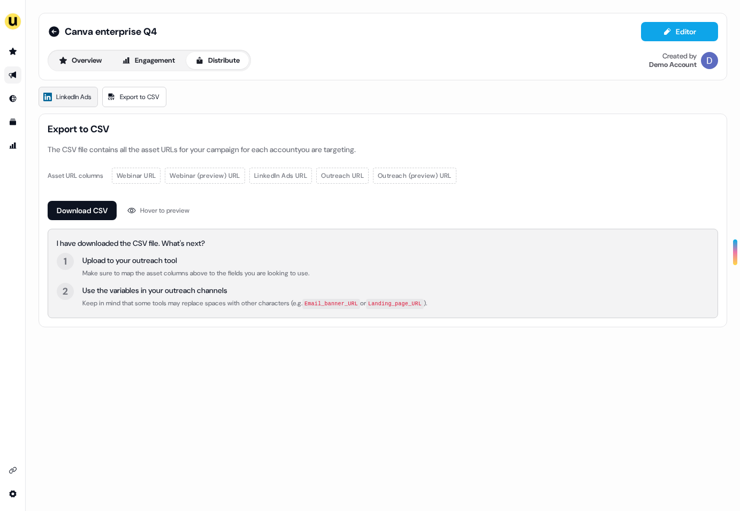
click at [75, 95] on span "LinkedIn Ads" at bounding box center [73, 97] width 35 height 11
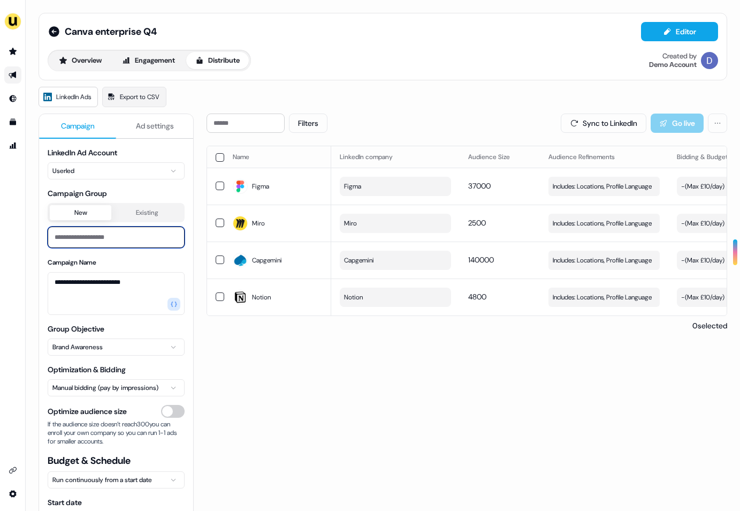
click at [96, 239] on input at bounding box center [116, 236] width 137 height 21
type input "**********"
click at [239, 405] on div "Filters Sync to LinkedIn Go live Name LinkedIn company Audience Size Audience R…" at bounding box center [467, 358] width 521 height 491
click at [136, 351] on html "**********" at bounding box center [370, 255] width 740 height 511
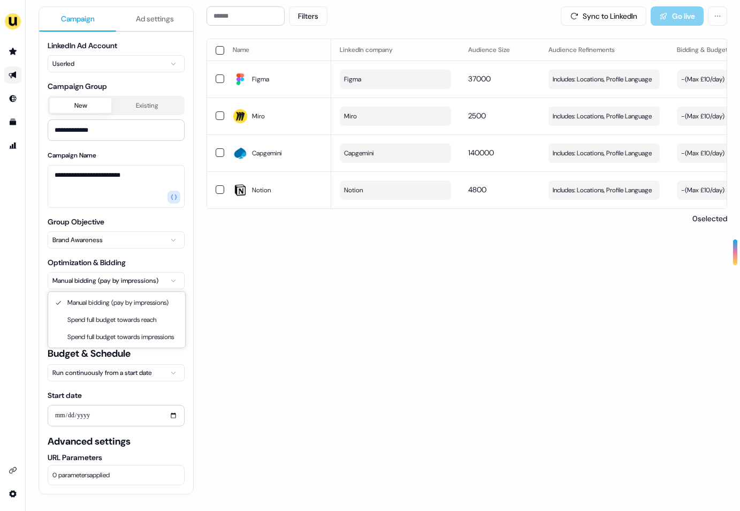
click at [123, 280] on html "**********" at bounding box center [370, 255] width 740 height 511
click at [211, 299] on html "**********" at bounding box center [370, 255] width 740 height 511
click at [96, 275] on html "**********" at bounding box center [370, 255] width 740 height 511
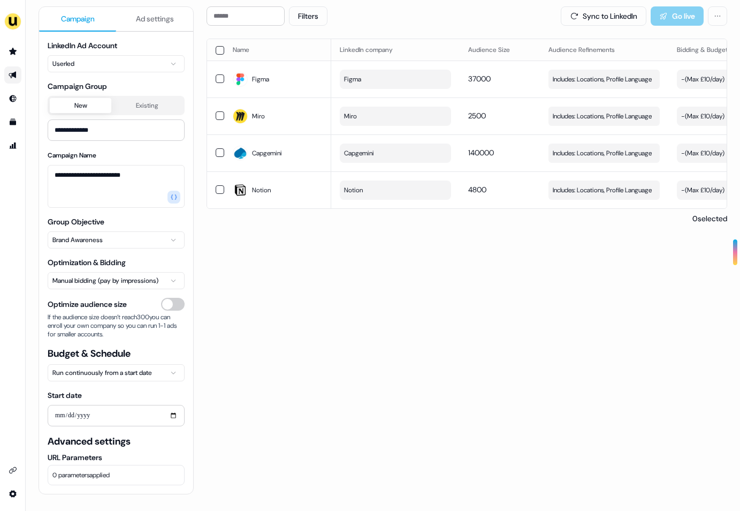
click at [216, 302] on html "**********" at bounding box center [370, 255] width 740 height 511
click at [137, 420] on input "Start date" at bounding box center [116, 415] width 137 height 21
click at [160, 405] on input "Start date" at bounding box center [116, 415] width 137 height 21
click at [175, 416] on input "Start date" at bounding box center [116, 415] width 137 height 21
type input "**********"
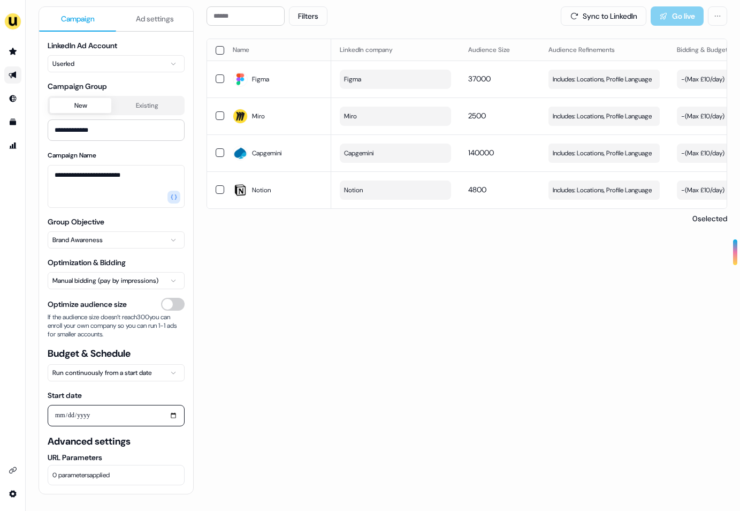
click at [140, 455] on label "URL Parameters" at bounding box center [116, 457] width 137 height 11
click at [140, 464] on button "0 parameters applied" at bounding box center [116, 474] width 137 height 20
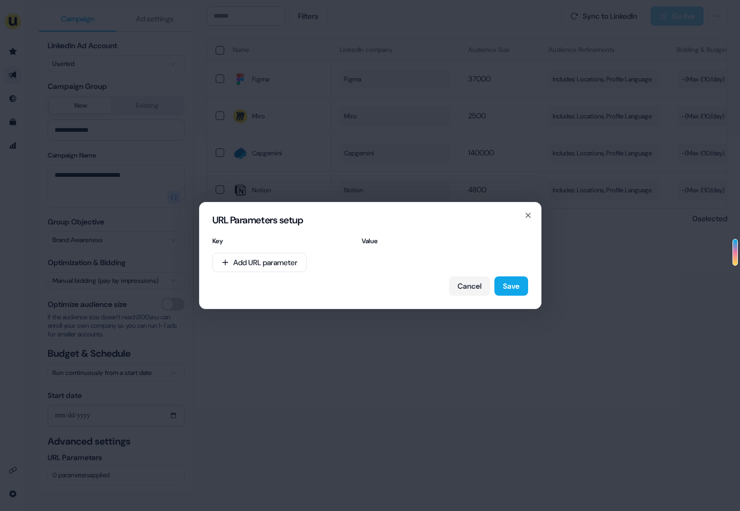
click at [310, 345] on div "URL Parameters setup Key Value Add URL parameter Cancel Save Close" at bounding box center [370, 255] width 740 height 511
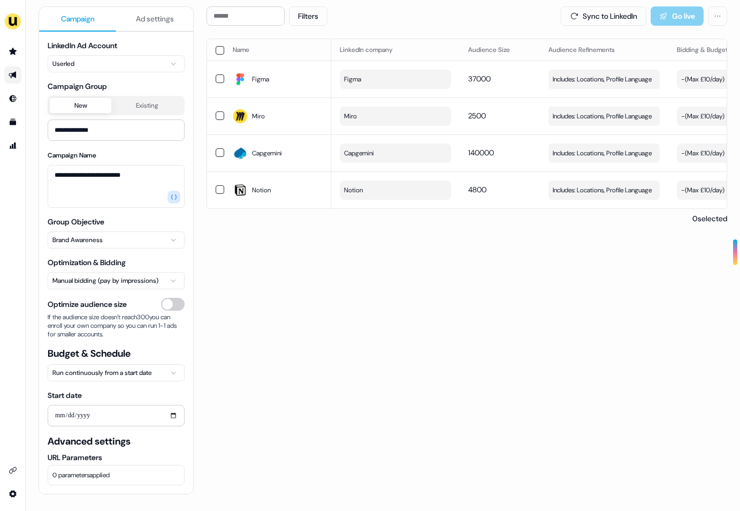
scroll to position [0, 0]
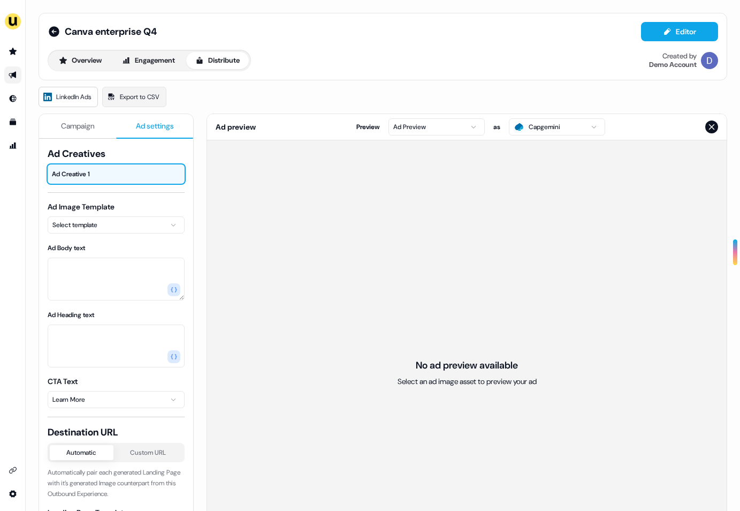
click at [155, 123] on span "Ad settings" at bounding box center [155, 125] width 38 height 11
click at [127, 226] on html "For the best experience switch devices to a bigger screen. Go to [DOMAIN_NAME] …" at bounding box center [370, 255] width 740 height 511
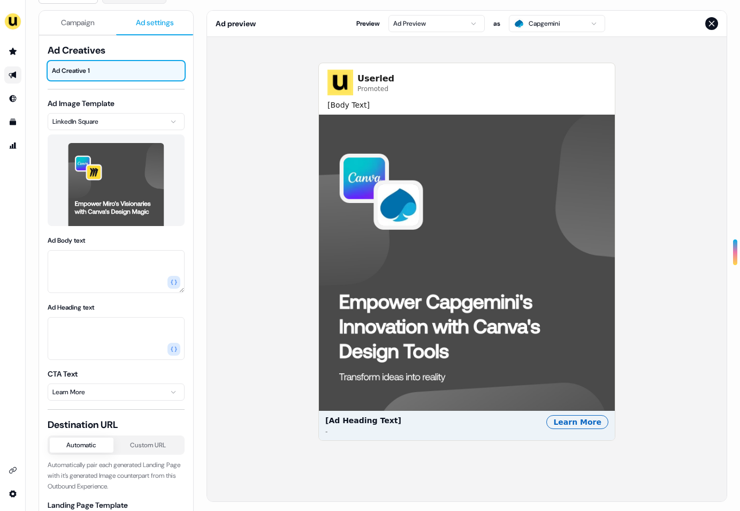
scroll to position [107, 0]
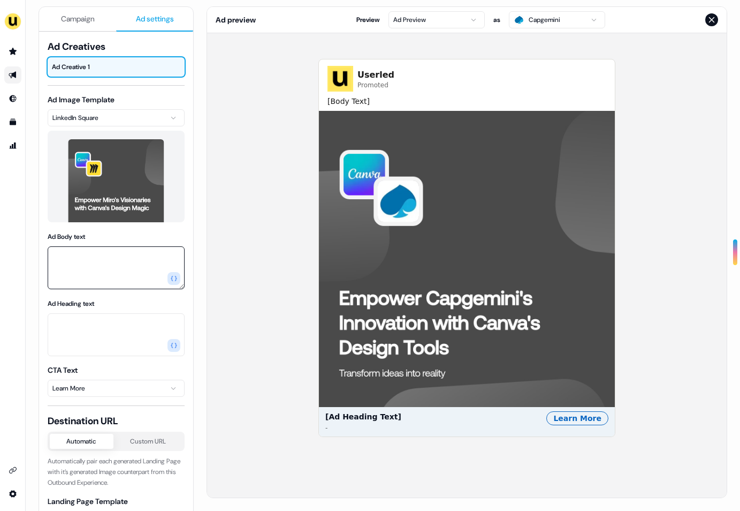
click at [112, 261] on textarea "Ad Body text" at bounding box center [116, 267] width 137 height 43
type textarea "**********"
click at [126, 292] on div "**********" at bounding box center [116, 284] width 137 height 488
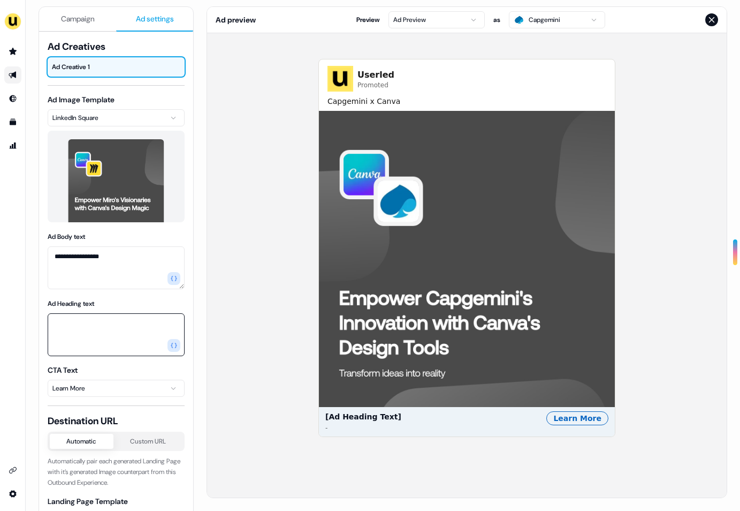
click at [108, 338] on textarea "Ad Heading text" at bounding box center [116, 334] width 137 height 43
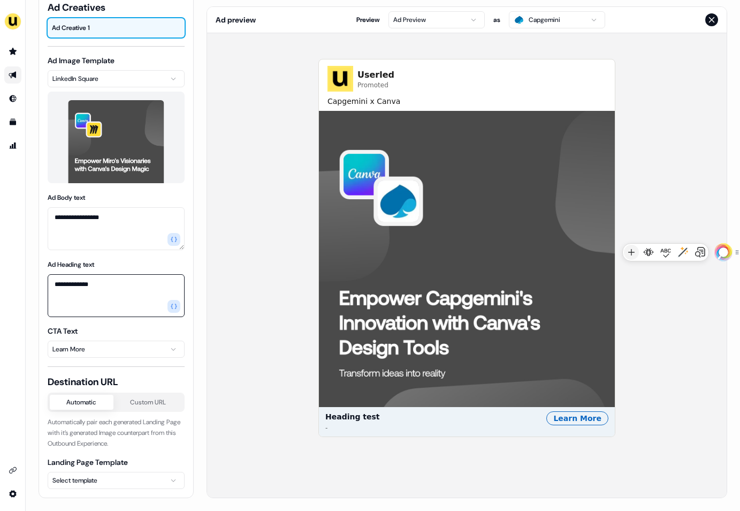
type textarea "**********"
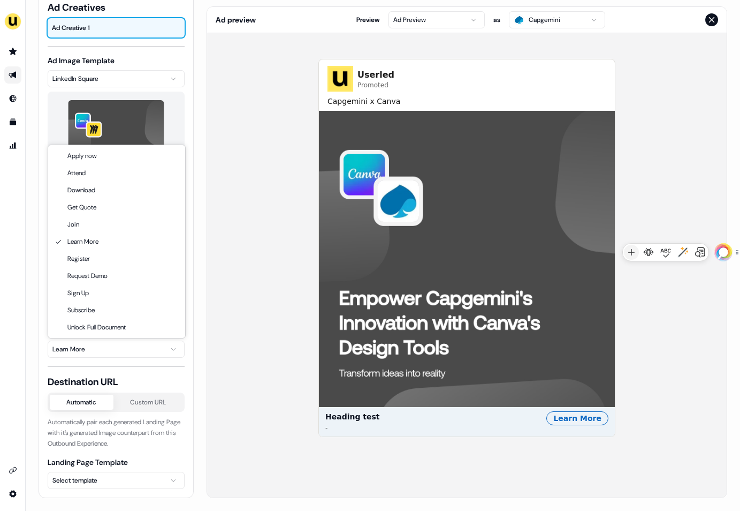
click at [119, 348] on html "**********" at bounding box center [370, 255] width 740 height 511
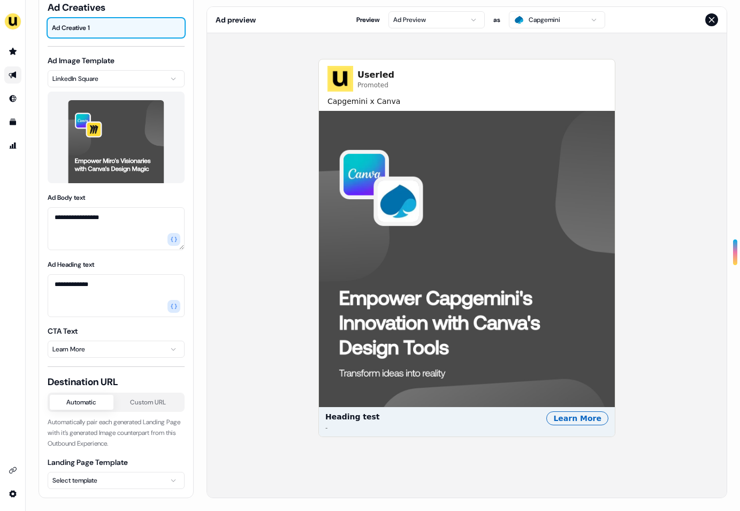
click at [227, 275] on html "**********" at bounding box center [370, 255] width 740 height 511
click at [119, 486] on html "**********" at bounding box center [370, 255] width 740 height 511
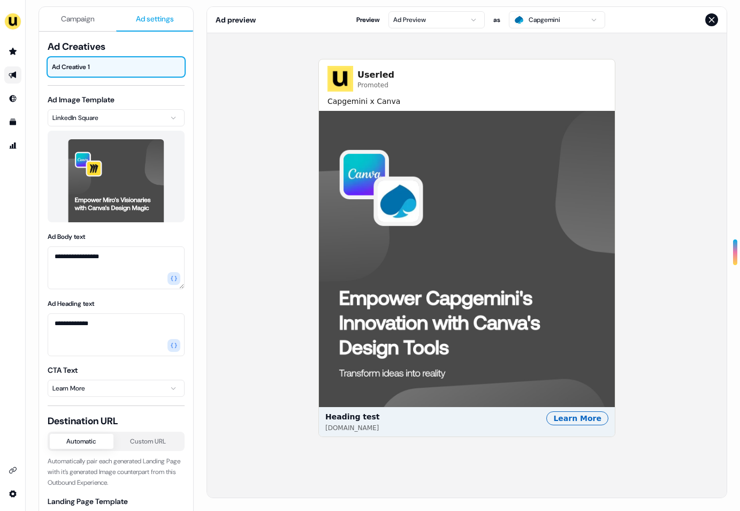
scroll to position [0, 0]
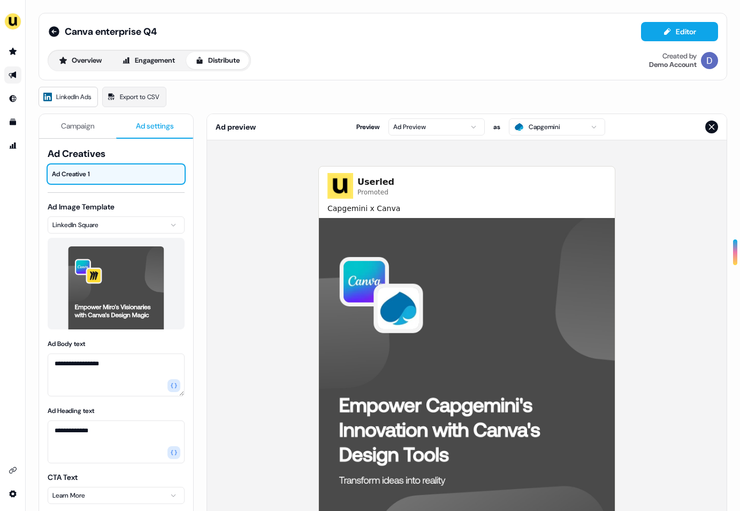
click at [710, 125] on icon "Close preview" at bounding box center [711, 127] width 9 height 9
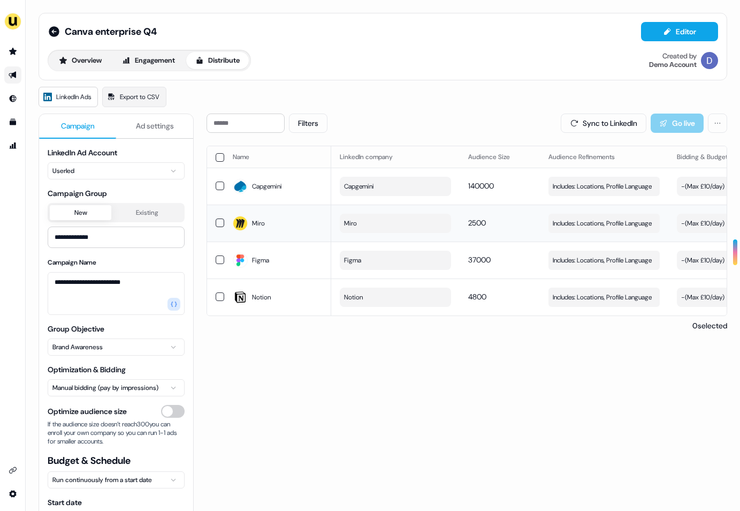
scroll to position [0, 47]
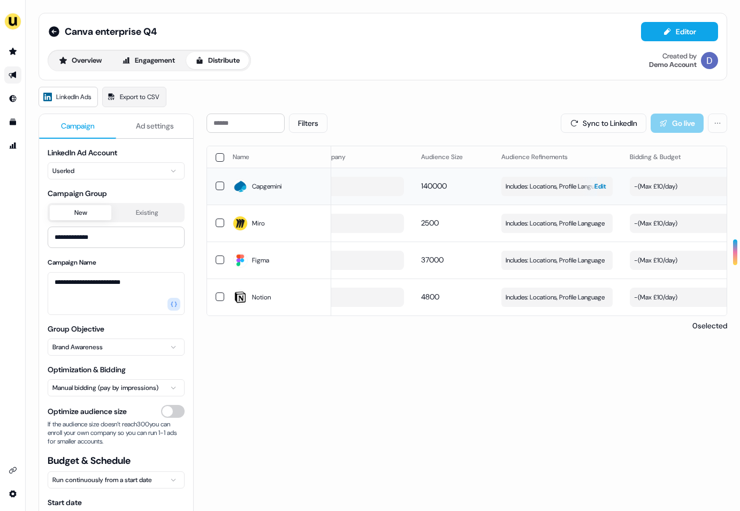
click at [511, 193] on button "Includes: Locations, Profile Language Edit" at bounding box center [556, 186] width 111 height 19
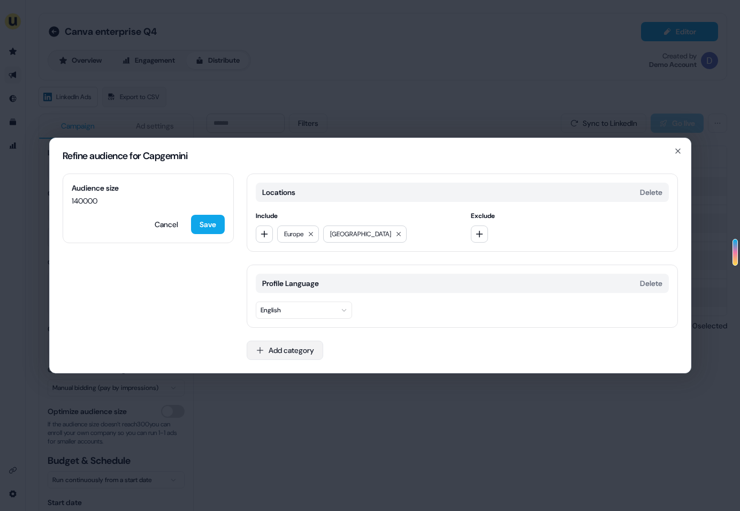
click at [280, 343] on button "Add category" at bounding box center [285, 349] width 77 height 19
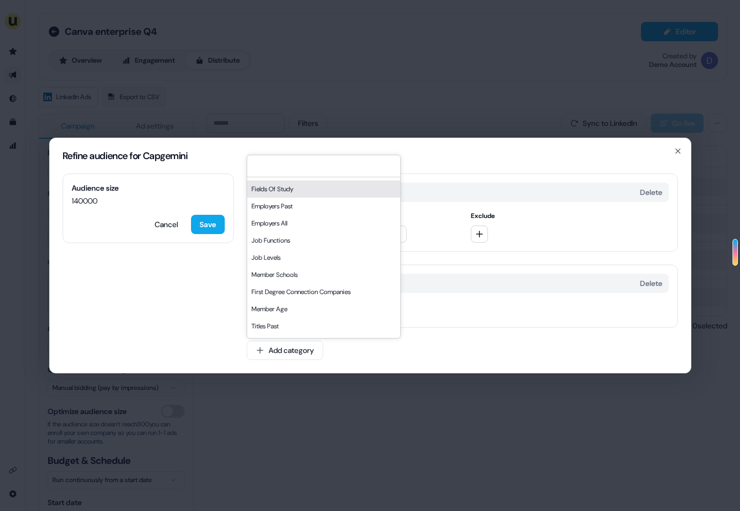
scroll to position [31, 0]
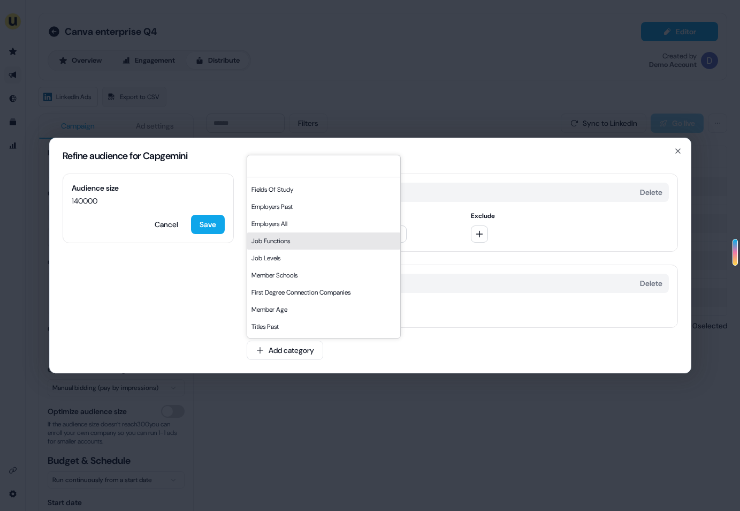
click at [185, 295] on div "Audience size 140000 Cancel Save Locations Delete Include [GEOGRAPHIC_DATA] [GE…" at bounding box center [370, 272] width 641 height 199
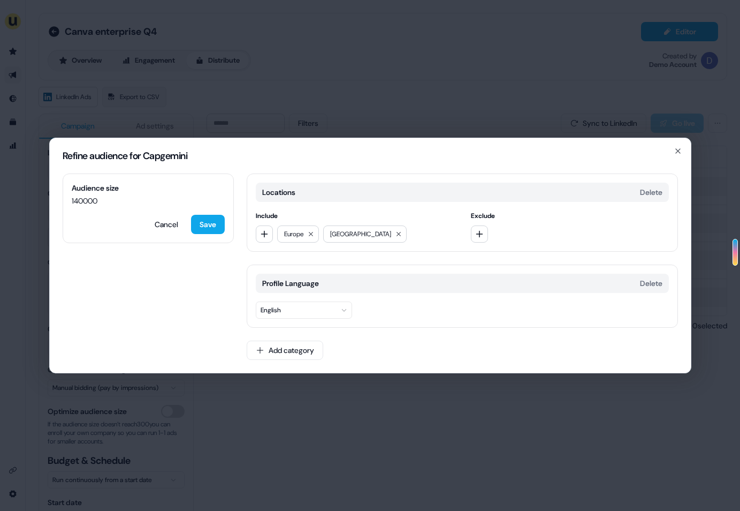
click at [666, 160] on h2 "Refine audience for Capgemini" at bounding box center [370, 156] width 615 height 10
click at [683, 153] on div "Refine audience for Capgemini" at bounding box center [370, 155] width 641 height 35
click at [681, 153] on icon "button" at bounding box center [678, 151] width 9 height 9
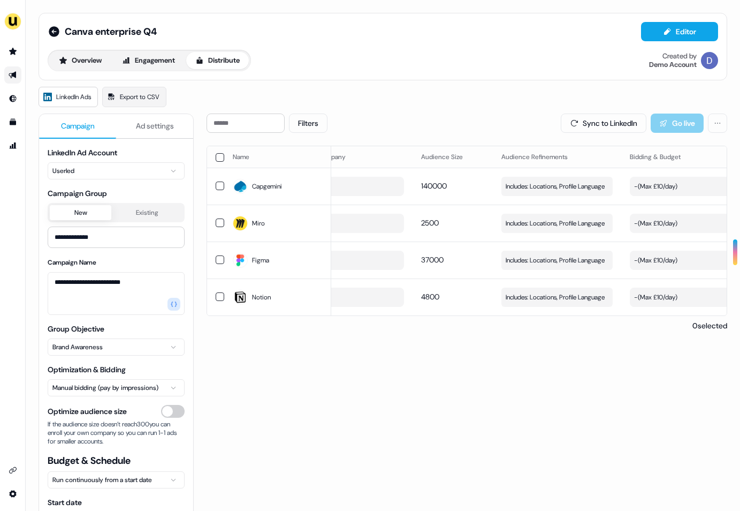
click at [34, 126] on div "**********" at bounding box center [383, 309] width 714 height 618
click at [12, 74] on icon "Go to outbound experience" at bounding box center [12, 75] width 7 height 7
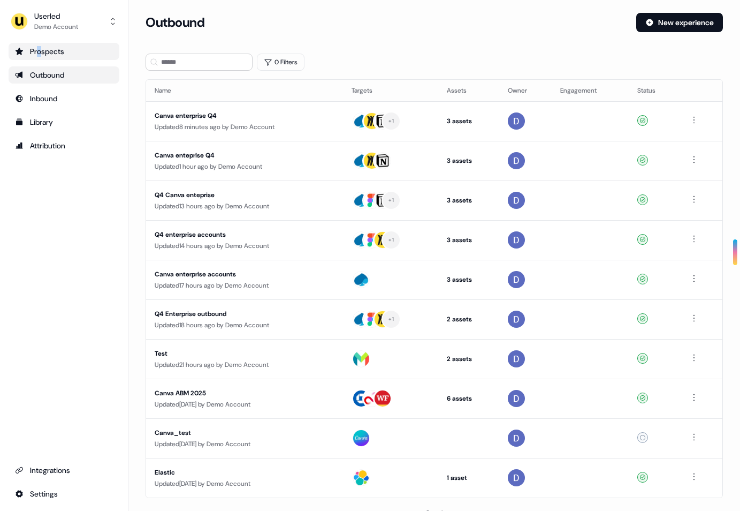
click at [39, 52] on div "Prospects" at bounding box center [64, 51] width 98 height 11
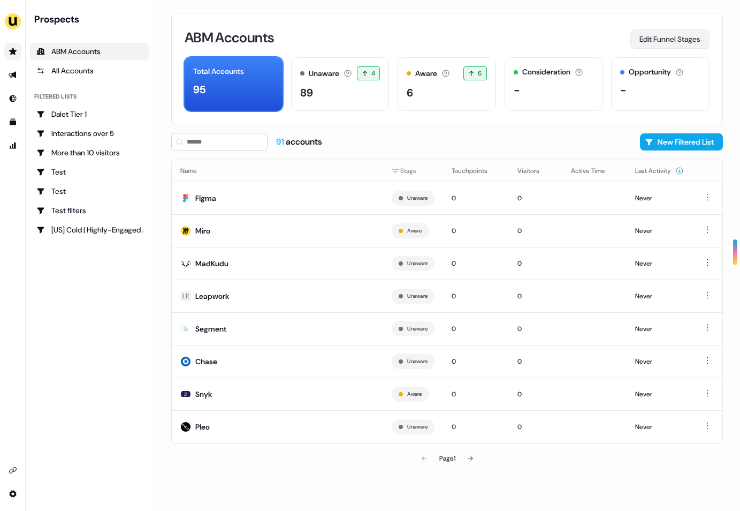
click at [676, 38] on button "Edit Funnel Stages" at bounding box center [669, 38] width 79 height 19
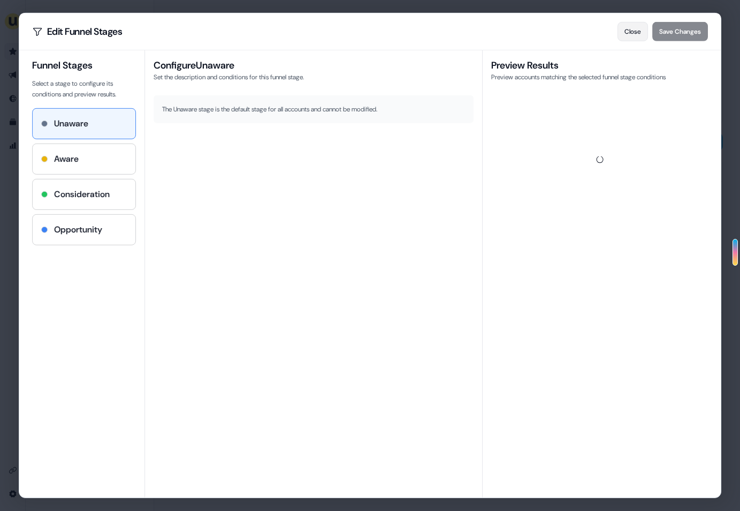
click at [625, 31] on button "Close" at bounding box center [633, 31] width 31 height 19
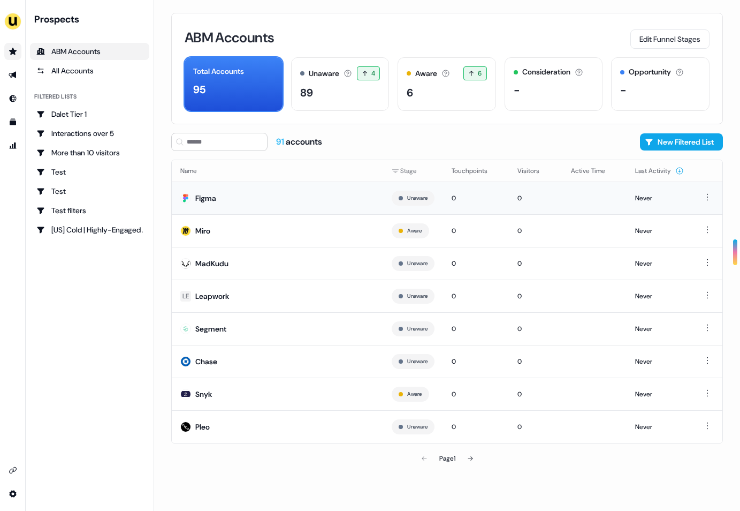
click at [271, 202] on td "Figma" at bounding box center [277, 197] width 211 height 33
click at [692, 141] on button "New Filtered List" at bounding box center [681, 141] width 83 height 17
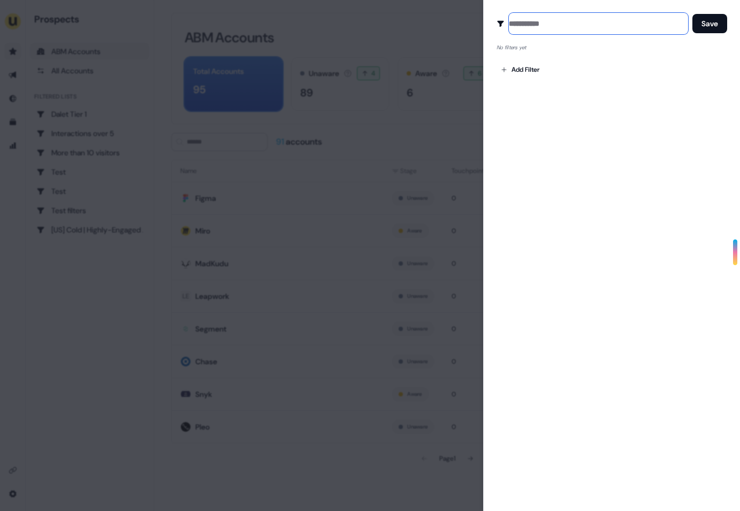
click at [534, 24] on input at bounding box center [598, 23] width 179 height 21
click at [692, 14] on button "Save" at bounding box center [709, 23] width 35 height 19
type input "****"
click at [576, 192] on div "Create Audience Filter Create a new audience by setting a name and configuring …" at bounding box center [611, 255] width 257 height 511
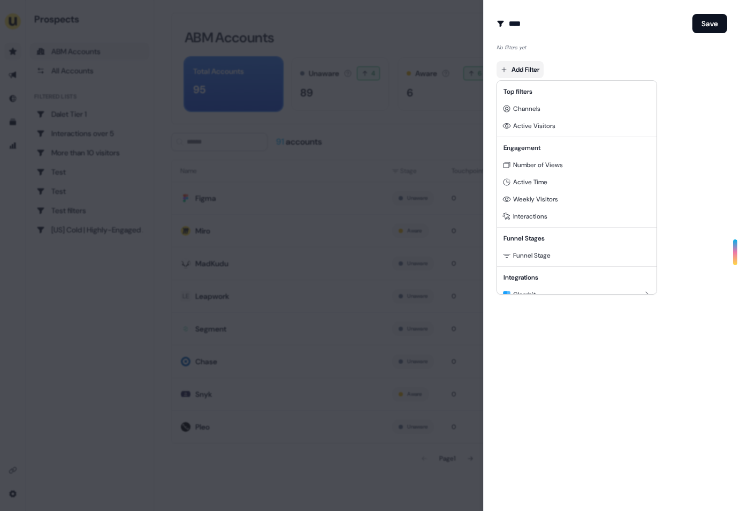
click at [530, 69] on body "For the best experience switch devices to a bigger screen. Go to [DOMAIN_NAME] …" at bounding box center [370, 255] width 740 height 511
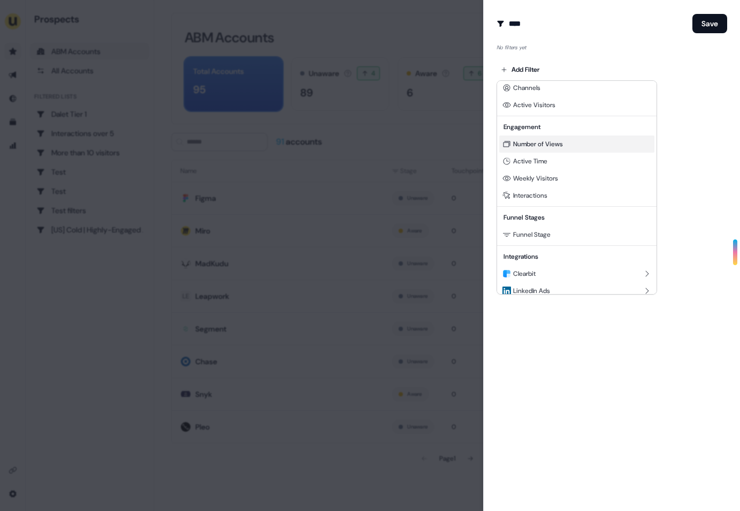
scroll to position [28, 0]
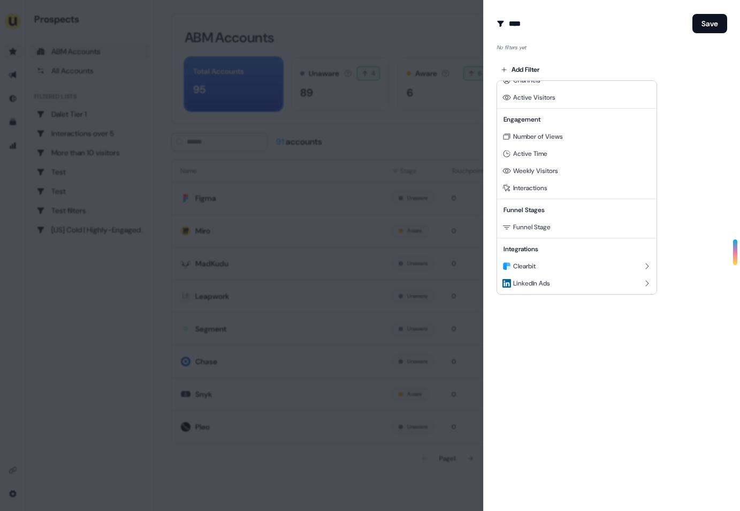
click at [580, 352] on body "For the best experience switch devices to a bigger screen. Go to [DOMAIN_NAME] …" at bounding box center [370, 255] width 740 height 511
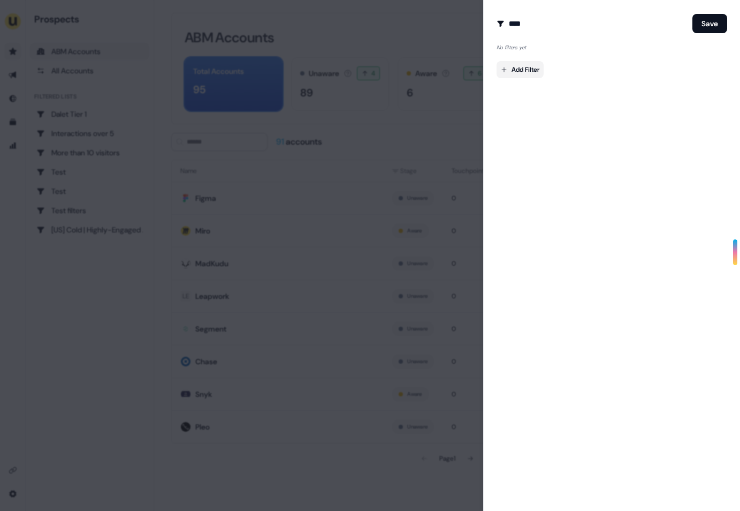
click at [523, 62] on body "For the best experience switch devices to a bigger screen. Go to [DOMAIN_NAME] …" at bounding box center [370, 255] width 740 height 511
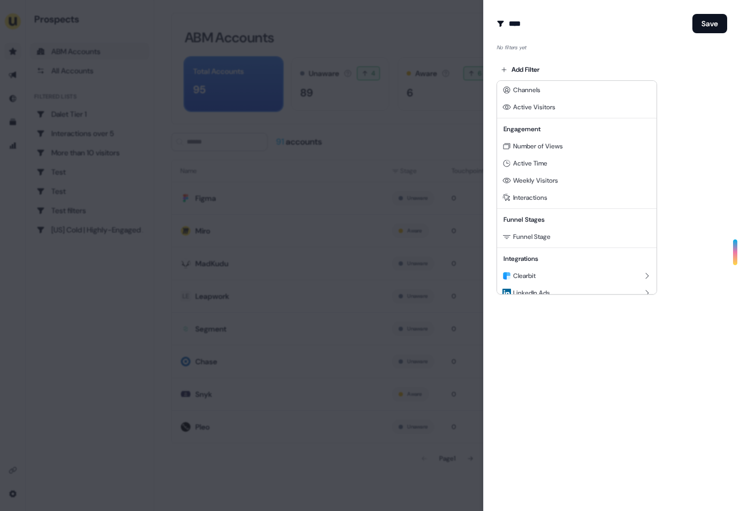
scroll to position [20, 0]
click at [691, 104] on div at bounding box center [370, 255] width 740 height 511
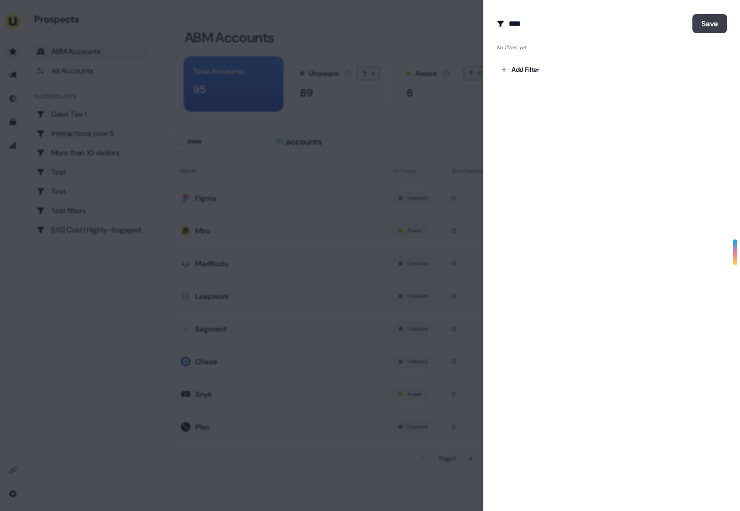
click at [715, 26] on button "Save" at bounding box center [709, 23] width 35 height 19
click at [618, 7] on div "Create Audience Filter Create a new audience by setting a name and configuring …" at bounding box center [611, 255] width 257 height 511
click at [605, 18] on input "****" at bounding box center [598, 23] width 179 height 21
click at [493, 60] on div "Create Audience Filter Create a new audience by setting a name and configuring …" at bounding box center [611, 255] width 257 height 511
click at [505, 64] on body "For the best experience switch devices to a bigger screen. Go to [DOMAIN_NAME] …" at bounding box center [370, 255] width 740 height 511
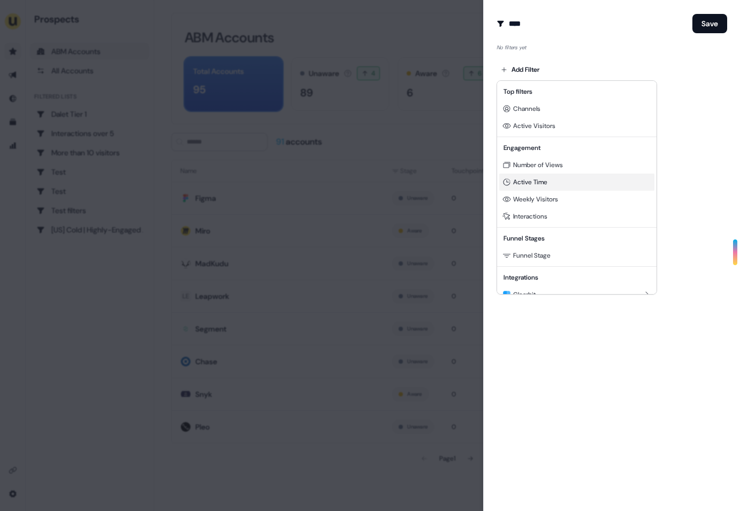
scroll to position [7, 0]
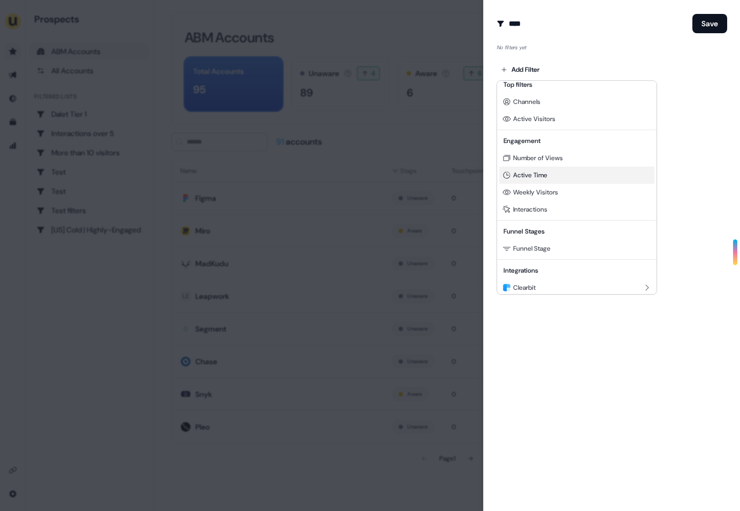
click at [532, 179] on span "Active Time" at bounding box center [530, 175] width 34 height 9
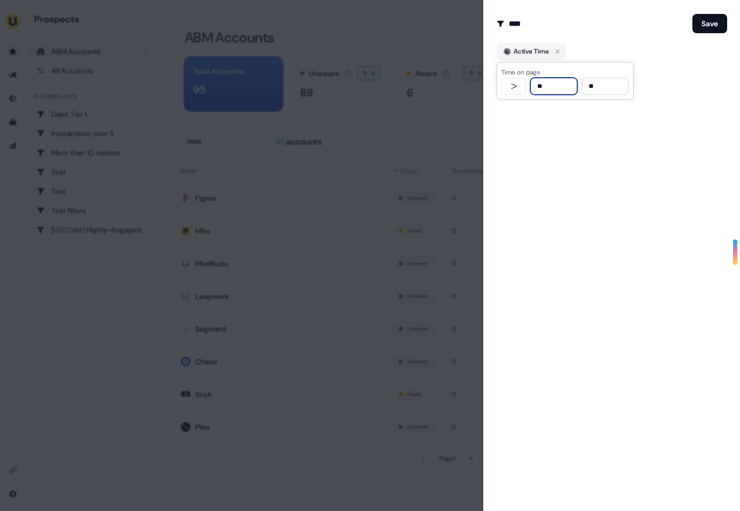
click at [554, 86] on input "**" at bounding box center [553, 86] width 47 height 17
type input "**"
click at [674, 140] on div "Create Audience Filter Create a new audience by setting a name and configuring …" at bounding box center [611, 255] width 257 height 511
click at [703, 22] on button "Save" at bounding box center [709, 23] width 35 height 19
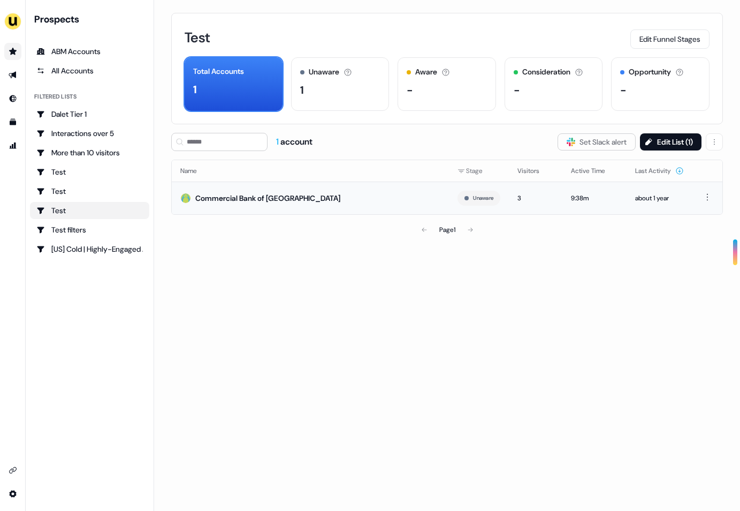
click at [311, 203] on td "Commercial Bank of [GEOGRAPHIC_DATA]" at bounding box center [310, 197] width 277 height 33
click at [9, 51] on icon "Go to prospects" at bounding box center [13, 51] width 9 height 9
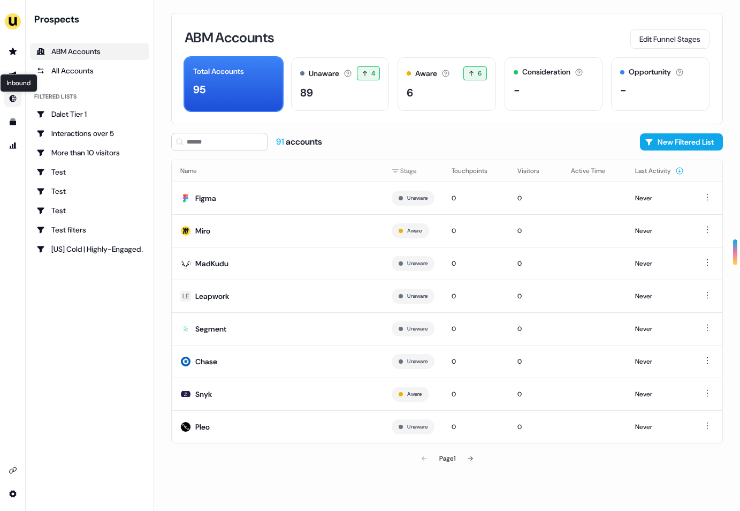
click at [10, 95] on icon "Go to Inbound" at bounding box center [13, 98] width 9 height 9
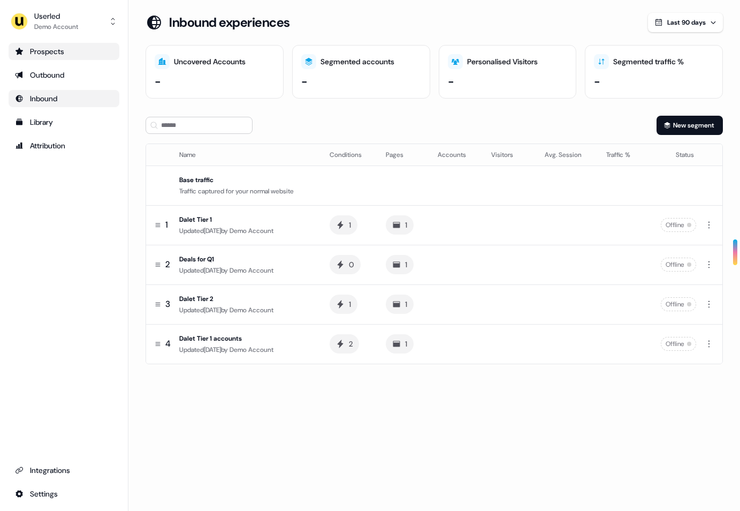
click at [61, 52] on div "Prospects" at bounding box center [64, 51] width 98 height 11
